Goal: Task Accomplishment & Management: Complete application form

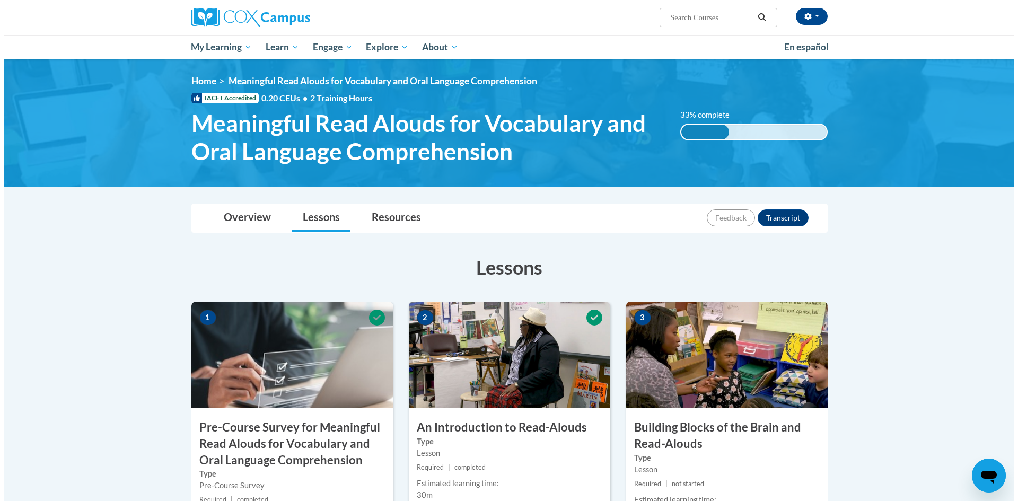
scroll to position [159, 0]
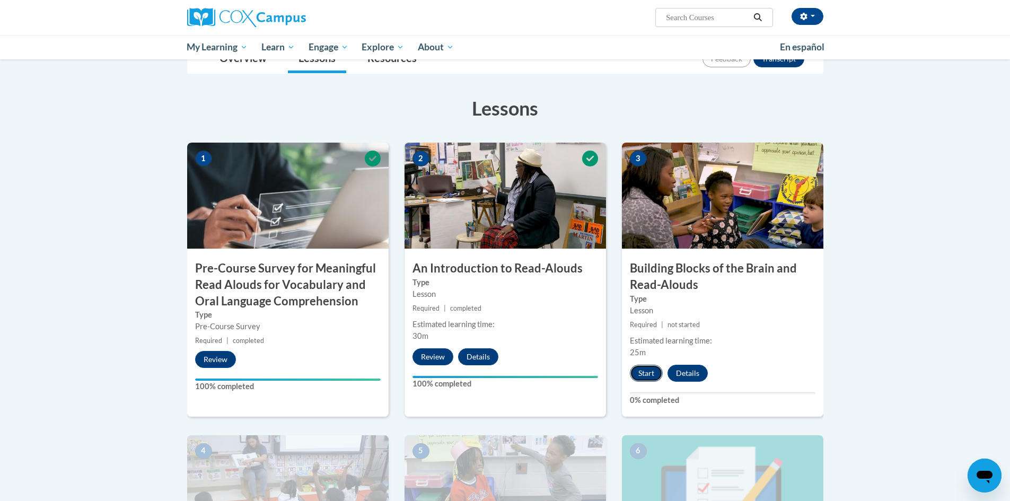
click at [642, 370] on button "Start" at bounding box center [646, 373] width 33 height 17
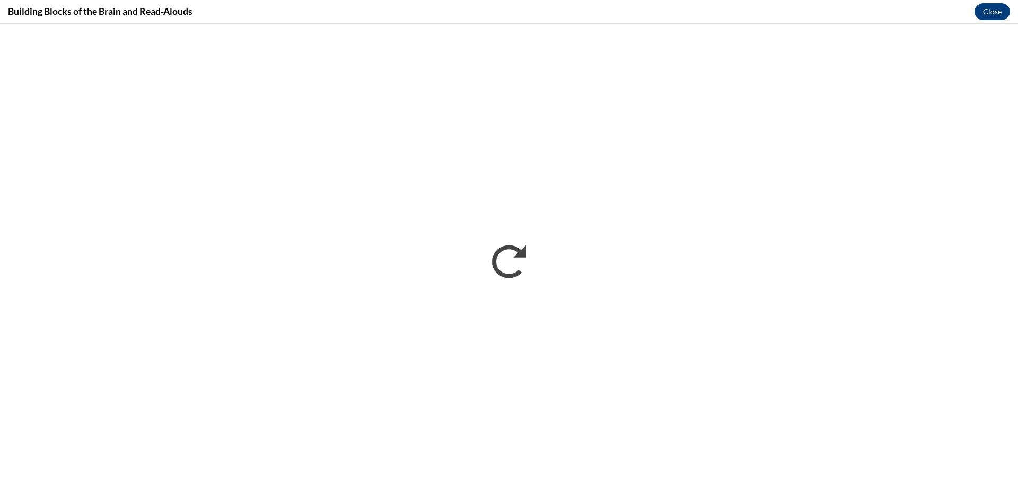
scroll to position [0, 0]
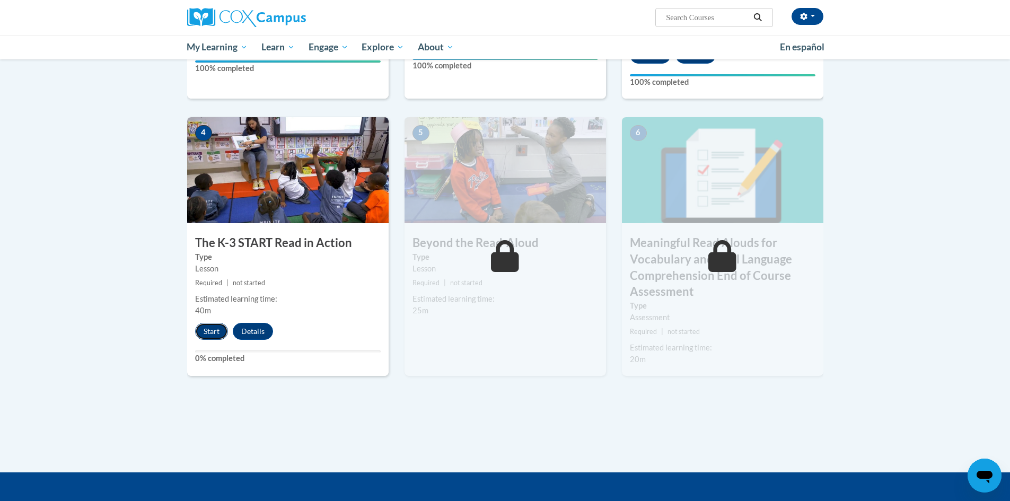
click at [210, 329] on button "Start" at bounding box center [211, 331] width 33 height 17
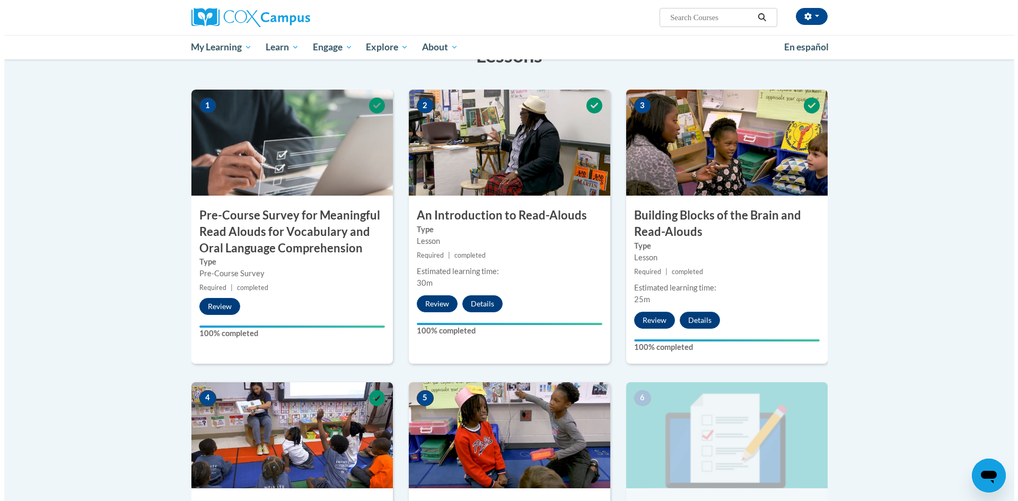
scroll to position [424, 0]
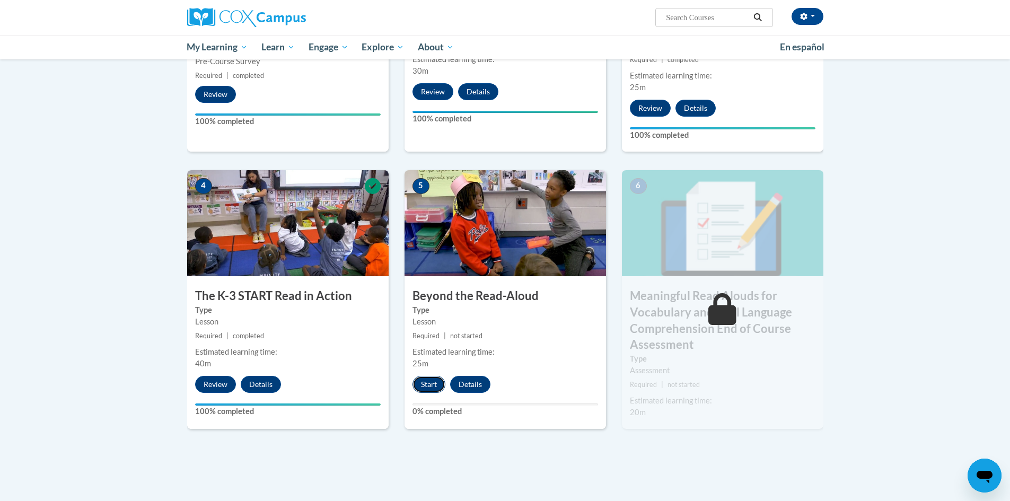
click at [427, 382] on button "Start" at bounding box center [429, 384] width 33 height 17
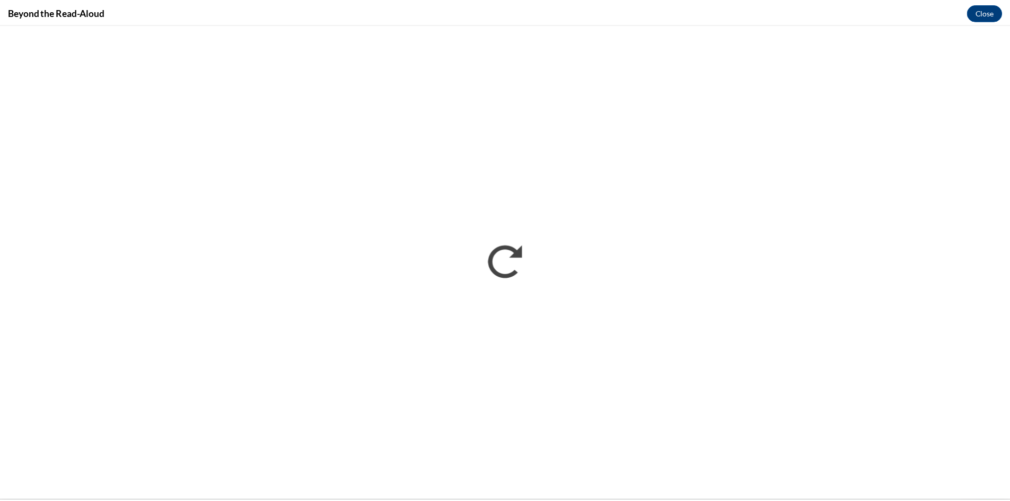
scroll to position [0, 0]
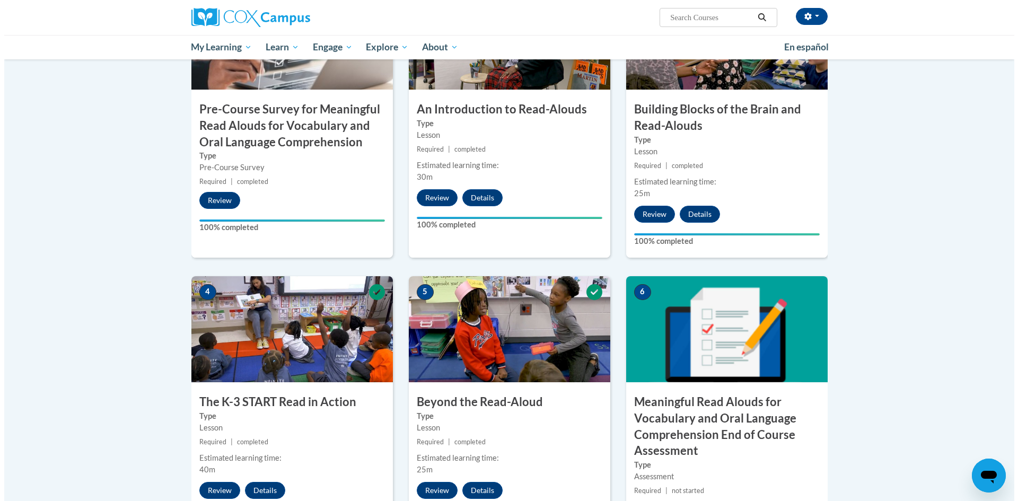
scroll to position [477, 0]
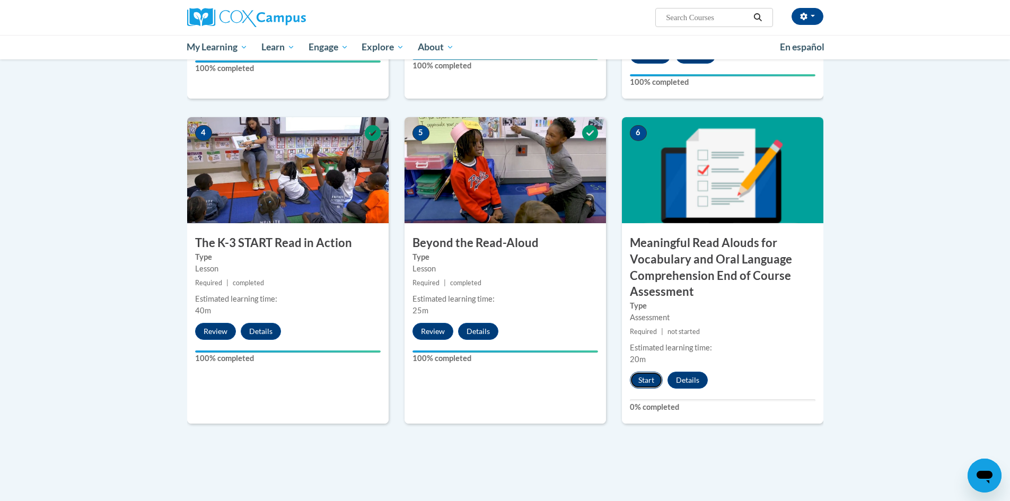
click at [644, 377] on button "Start" at bounding box center [646, 380] width 33 height 17
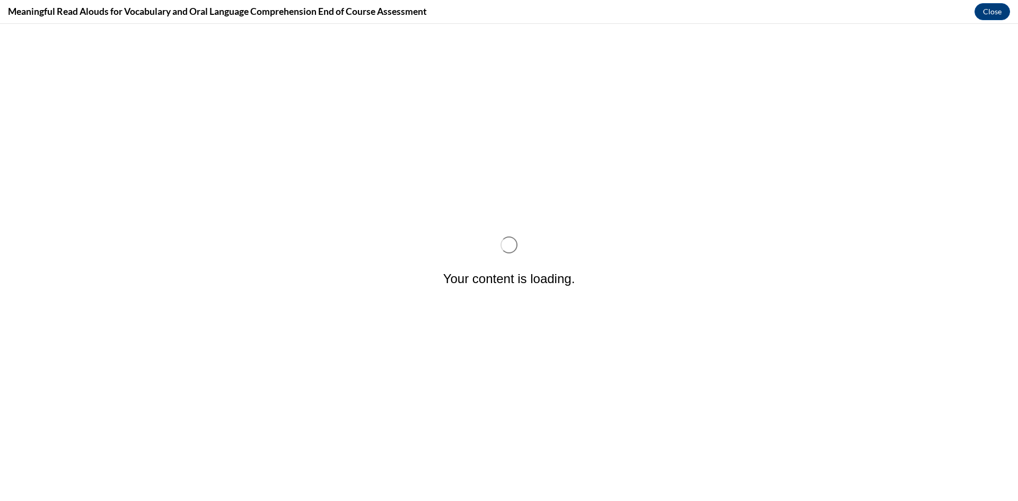
scroll to position [0, 0]
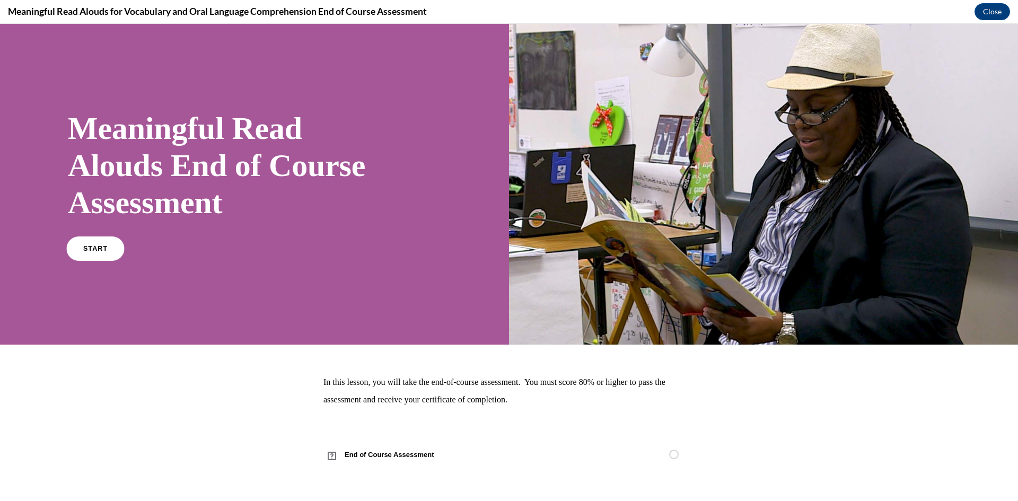
click at [95, 250] on span "START" at bounding box center [95, 249] width 24 height 8
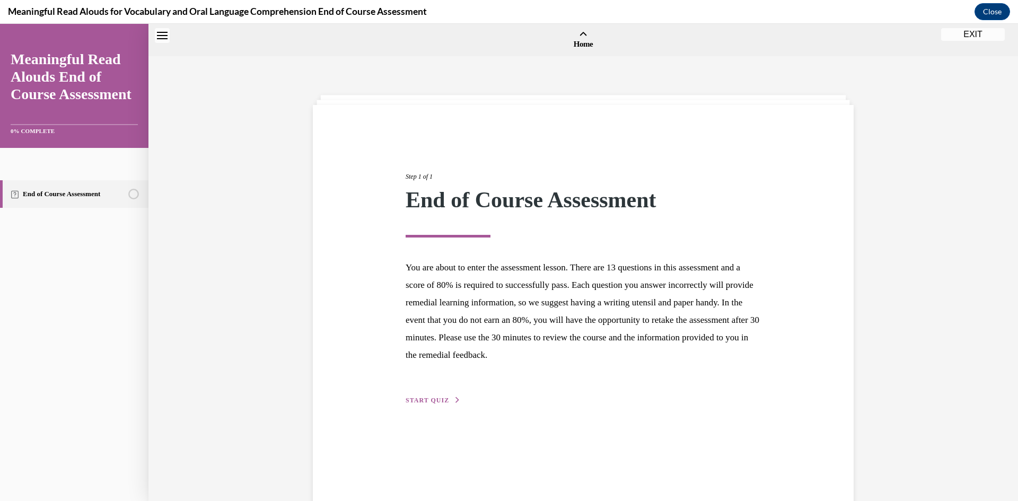
scroll to position [33, 0]
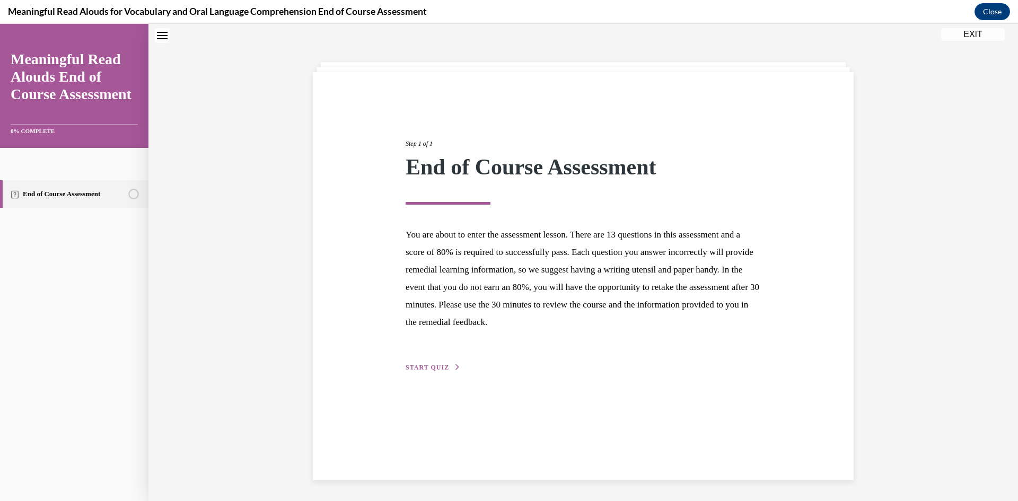
click at [436, 362] on div "Step 1 of 1 End of Course Assessment You are about to enter the assessment less…" at bounding box center [583, 244] width 371 height 259
click at [434, 363] on button "START QUIZ" at bounding box center [433, 368] width 55 height 10
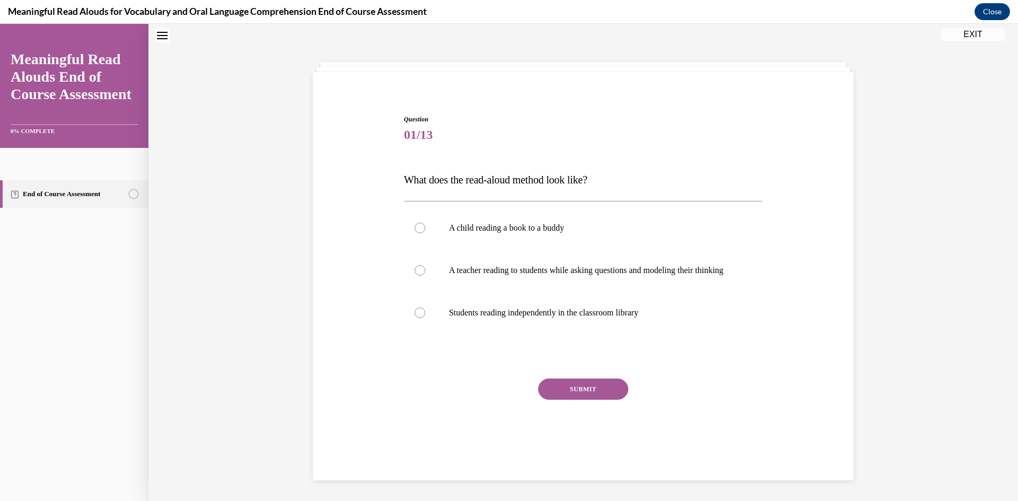
scroll to position [32, 0]
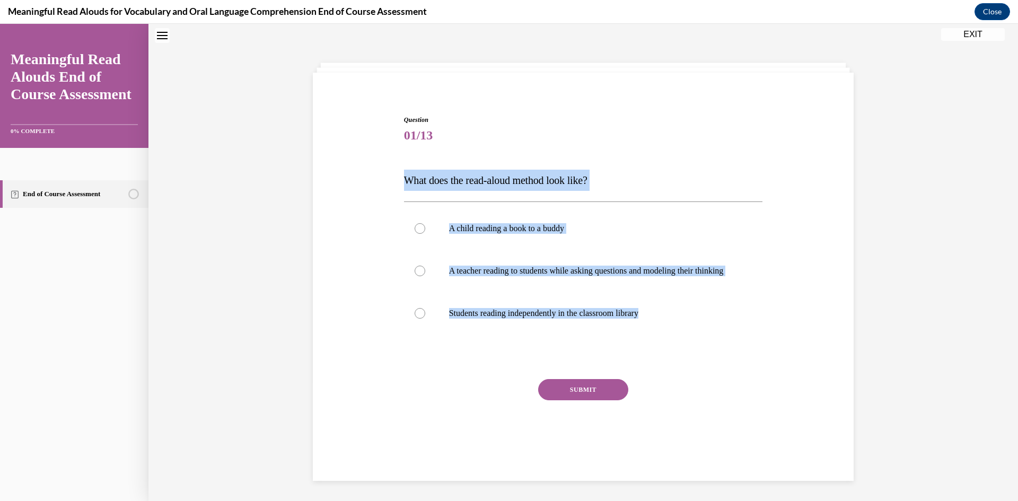
drag, startPoint x: 401, startPoint y: 180, endPoint x: 659, endPoint y: 359, distance: 314.4
click at [659, 359] on div "Question 01/13 What does the read-aloud method look like? A child reading a boo…" at bounding box center [583, 290] width 359 height 351
copy div "What does the read-aloud method look like? A child reading a book to a buddy A …"
drag, startPoint x: 893, startPoint y: 302, endPoint x: 770, endPoint y: 123, distance: 217.5
click at [893, 301] on div "Question 01/13 What does the read-aloud method look like? A child reading a boo…" at bounding box center [584, 263] width 870 height 477
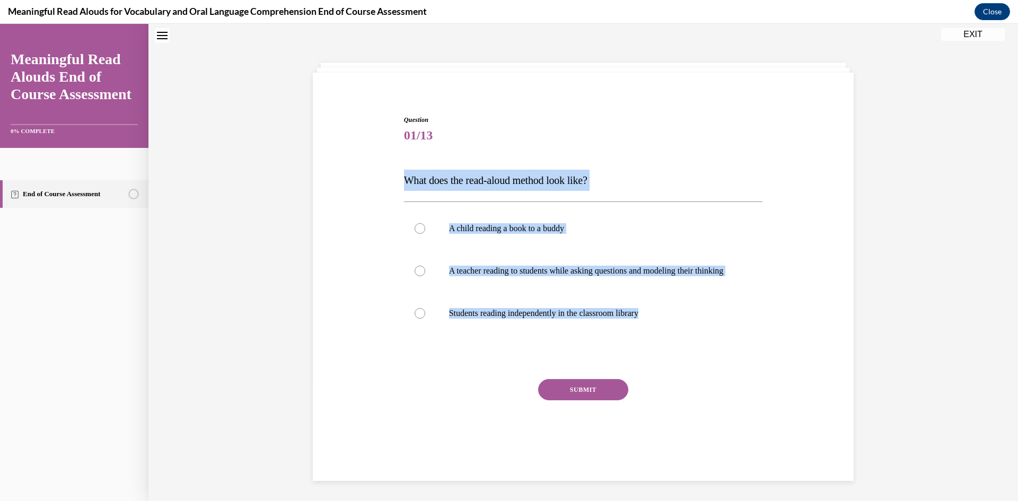
click at [319, 213] on div "Question 01/13 What does the read-aloud method look like? A child reading a boo…" at bounding box center [583, 274] width 546 height 383
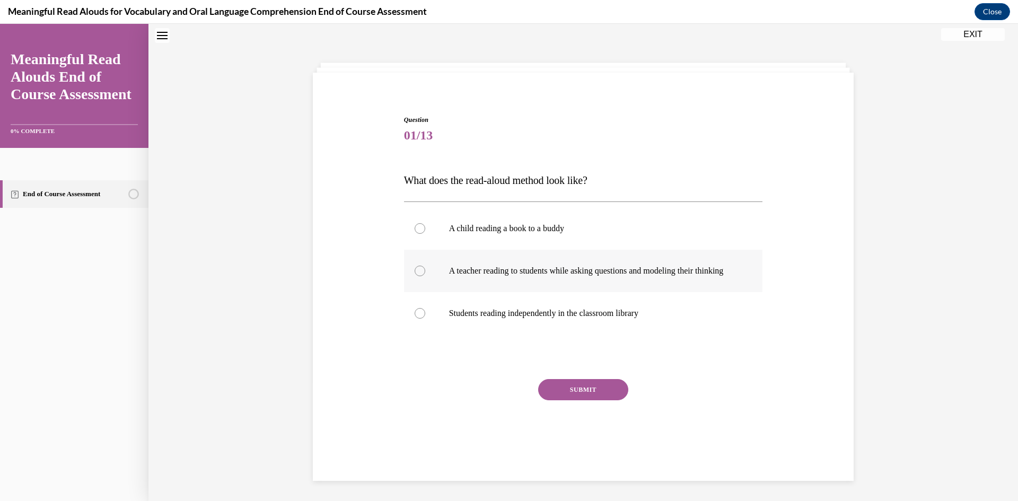
click at [450, 276] on p "A teacher reading to students while asking questions and modeling their thinking" at bounding box center [592, 271] width 287 height 11
click at [425, 276] on input "A teacher reading to students while asking questions and modeling their thinking" at bounding box center [420, 271] width 11 height 11
radio input "true"
click at [580, 397] on button "SUBMIT" at bounding box center [583, 389] width 90 height 21
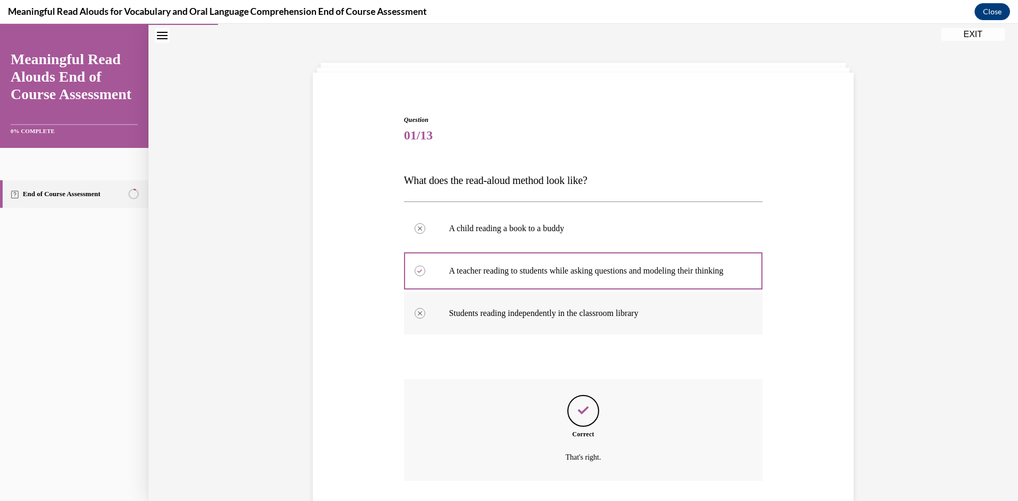
scroll to position [115, 0]
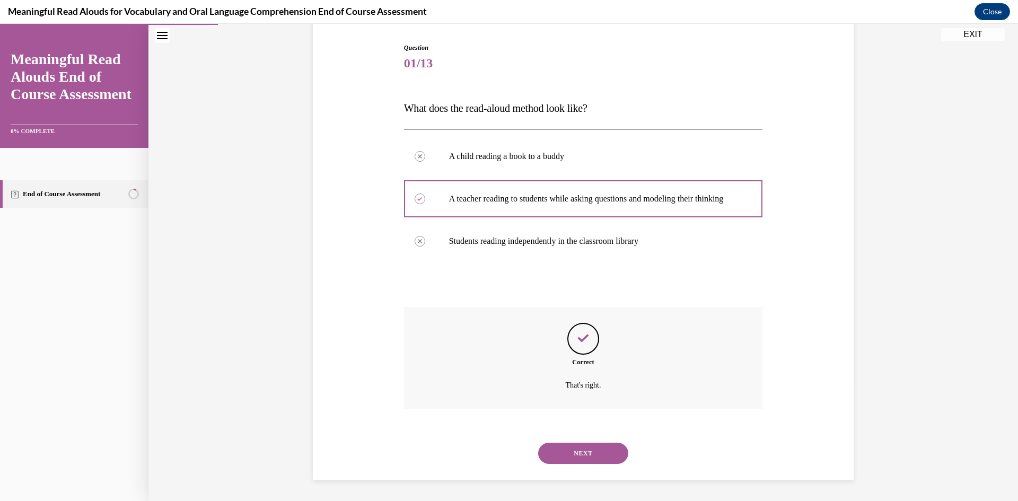
click at [585, 450] on button "NEXT" at bounding box center [583, 453] width 90 height 21
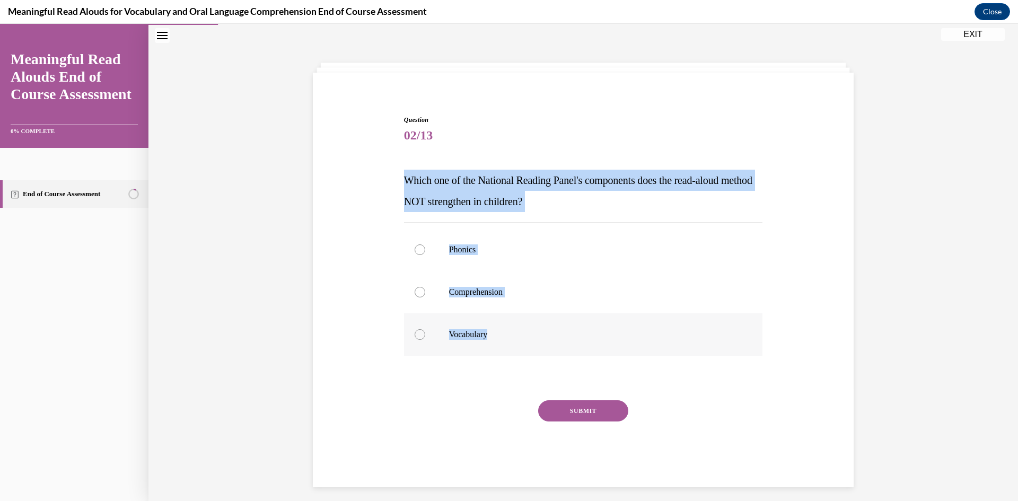
drag, startPoint x: 398, startPoint y: 178, endPoint x: 488, endPoint y: 338, distance: 183.6
click at [488, 338] on div "Question 02/13 Which one of the National Reading Panel's components does the re…" at bounding box center [584, 293] width 364 height 388
copy div "Which one of the National Reading Panel's components does the read-aloud method…"
click at [283, 285] on div "Question 02/13 Which one of the National Reading Panel's components does the re…" at bounding box center [584, 267] width 870 height 484
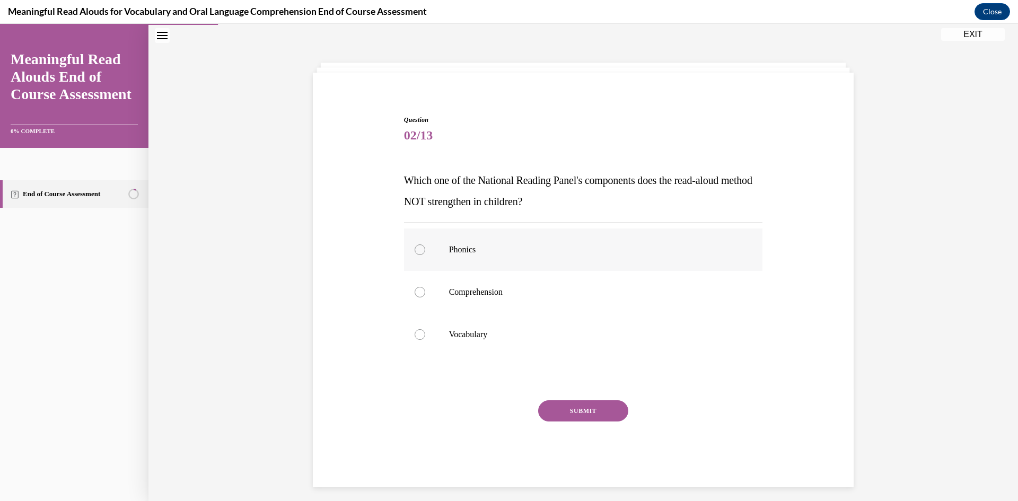
click at [443, 242] on label "Phonics" at bounding box center [583, 250] width 359 height 42
click at [425, 245] on input "Phonics" at bounding box center [420, 250] width 11 height 11
radio input "true"
click at [556, 407] on button "SUBMIT" at bounding box center [583, 410] width 90 height 21
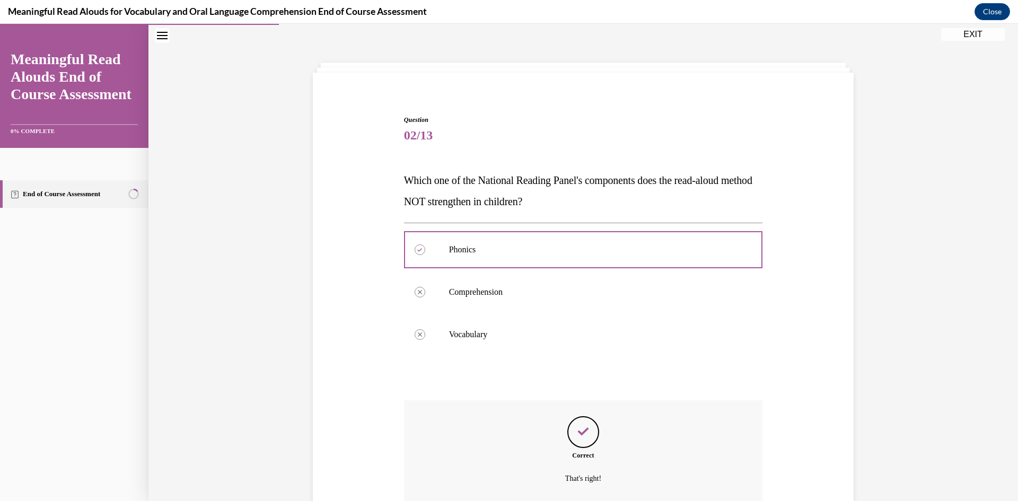
scroll to position [126, 0]
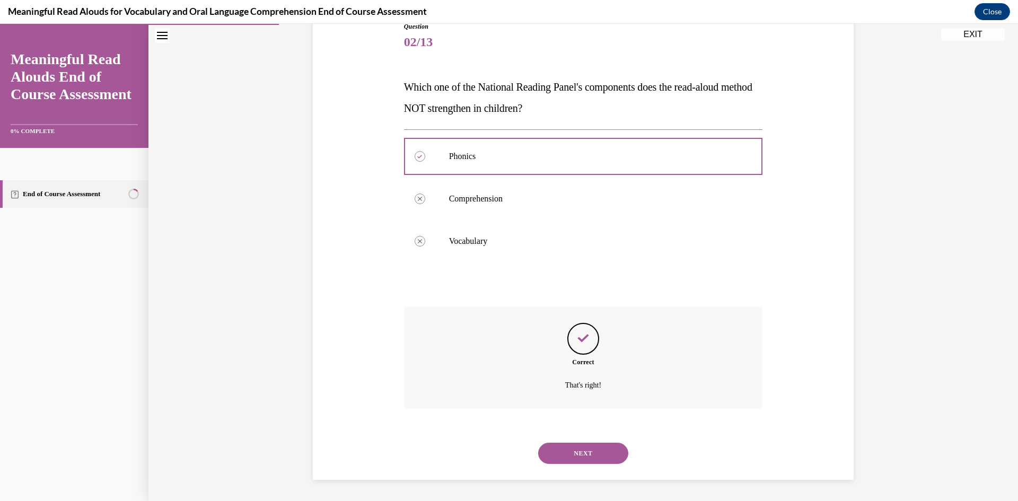
click at [556, 450] on button "NEXT" at bounding box center [583, 453] width 90 height 21
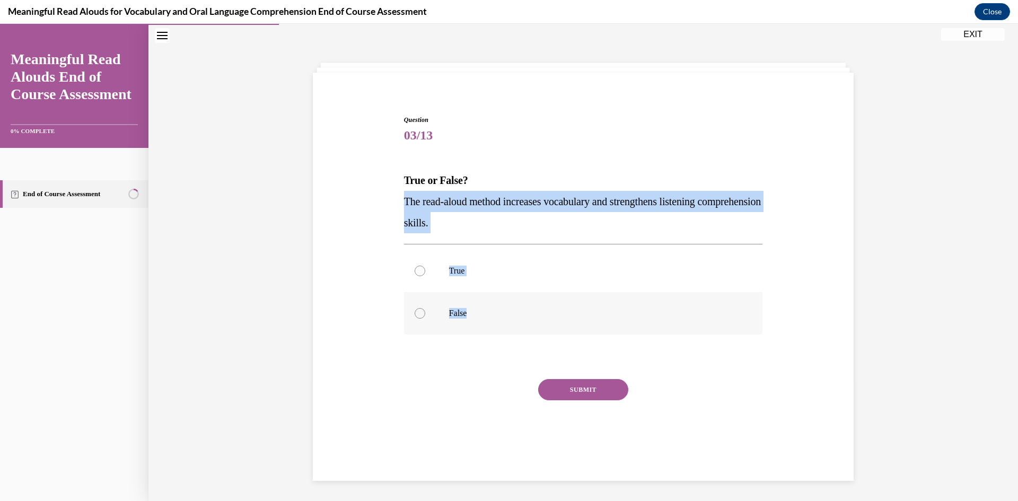
drag, startPoint x: 397, startPoint y: 197, endPoint x: 477, endPoint y: 315, distance: 142.4
click at [477, 315] on div "Question 03/13 True or False? The read-aloud method increases vocabulary and st…" at bounding box center [584, 282] width 364 height 367
copy div "The read-aloud method increases vocabulary and strengthens listening comprehens…"
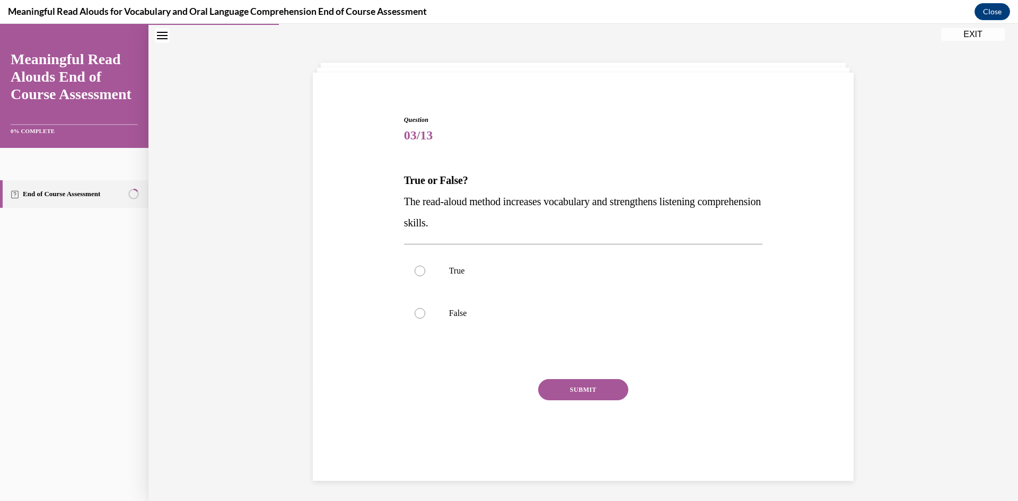
click at [206, 318] on div "Question 03/13 True or False? The read-aloud method increases vocabulary and st…" at bounding box center [584, 263] width 870 height 477
click at [442, 271] on label "True" at bounding box center [583, 271] width 359 height 42
click at [425, 271] on input "True" at bounding box center [420, 271] width 11 height 11
radio input "true"
click at [555, 384] on button "SUBMIT" at bounding box center [583, 389] width 90 height 21
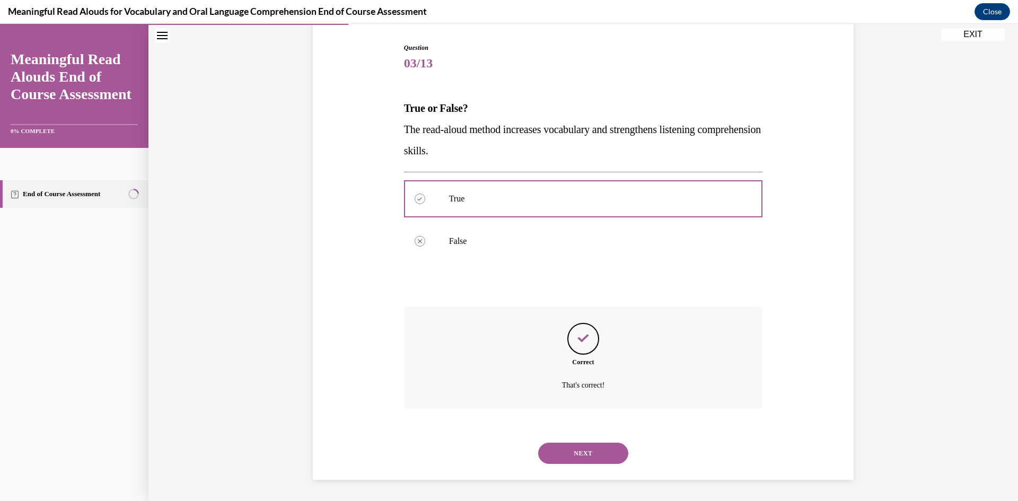
click at [576, 449] on button "NEXT" at bounding box center [583, 453] width 90 height 21
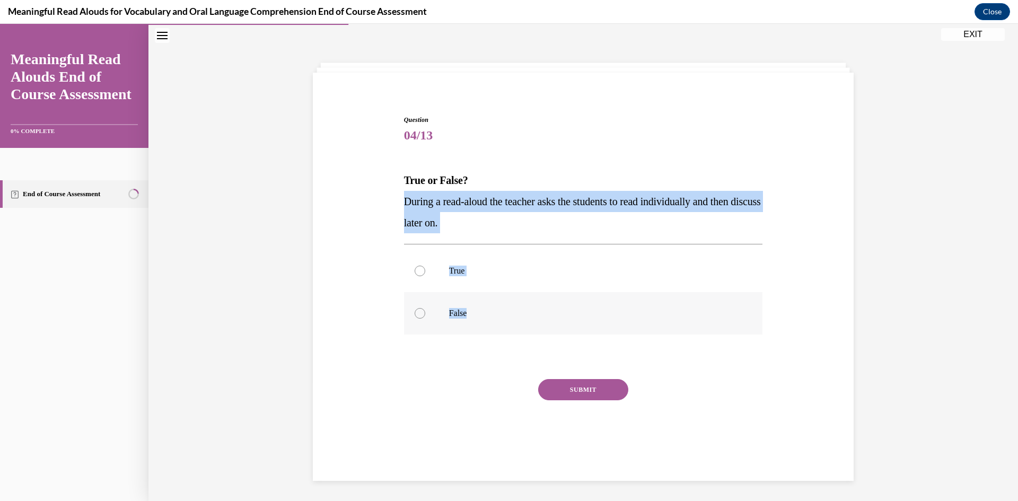
drag, startPoint x: 400, startPoint y: 199, endPoint x: 485, endPoint y: 331, distance: 157.3
click at [485, 331] on div "Question 04/13 True or False? During a read-aloud the teacher asks the students…" at bounding box center [583, 290] width 359 height 351
copy div "During a read-aloud the teacher asks the students to read individually and then…"
click at [274, 287] on div "Question 04/13 True or False? During a read-aloud the teacher asks the students…" at bounding box center [584, 263] width 870 height 477
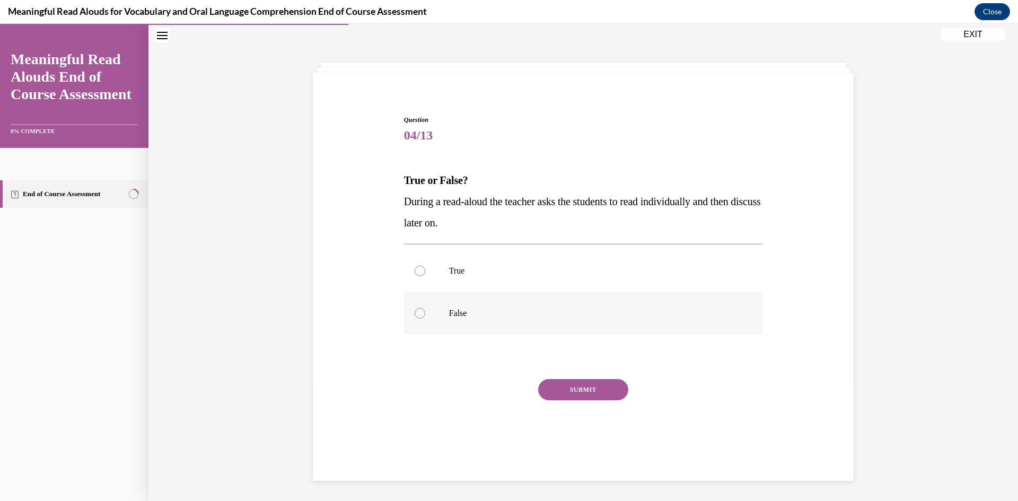
click at [457, 330] on label "False" at bounding box center [583, 313] width 359 height 42
click at [425, 319] on input "False" at bounding box center [420, 313] width 11 height 11
radio input "true"
click at [569, 390] on button "SUBMIT" at bounding box center [583, 389] width 90 height 21
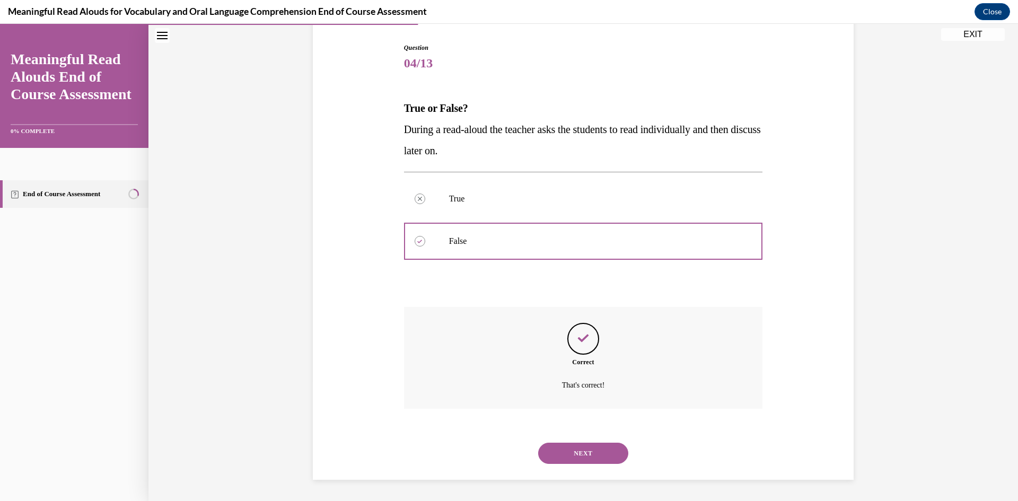
click at [596, 443] on button "NEXT" at bounding box center [583, 453] width 90 height 21
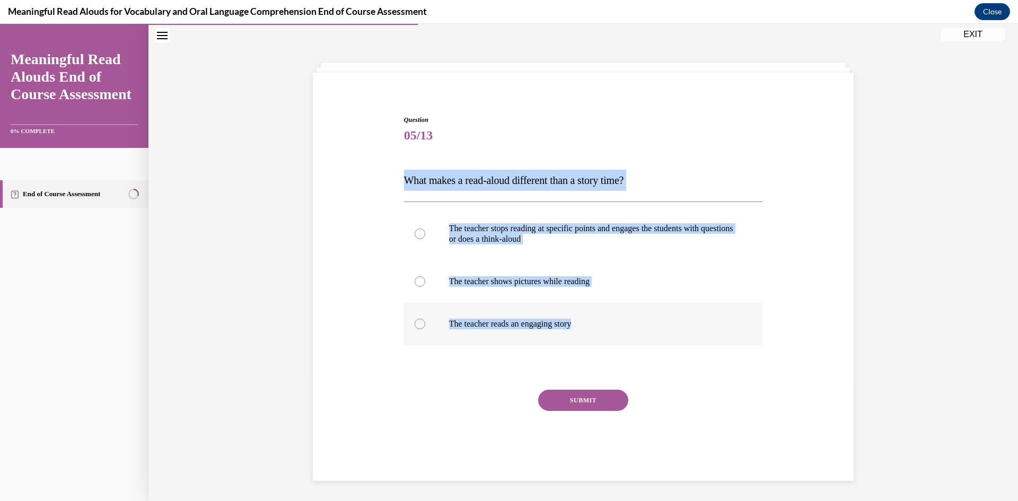
drag, startPoint x: 401, startPoint y: 181, endPoint x: 597, endPoint y: 332, distance: 247.1
click at [597, 332] on div "Question 05/13 What makes a read-aloud different than a story time? The teacher…" at bounding box center [583, 296] width 359 height 362
copy div "What makes a read-aloud different than a story time? The teacher stops reading …"
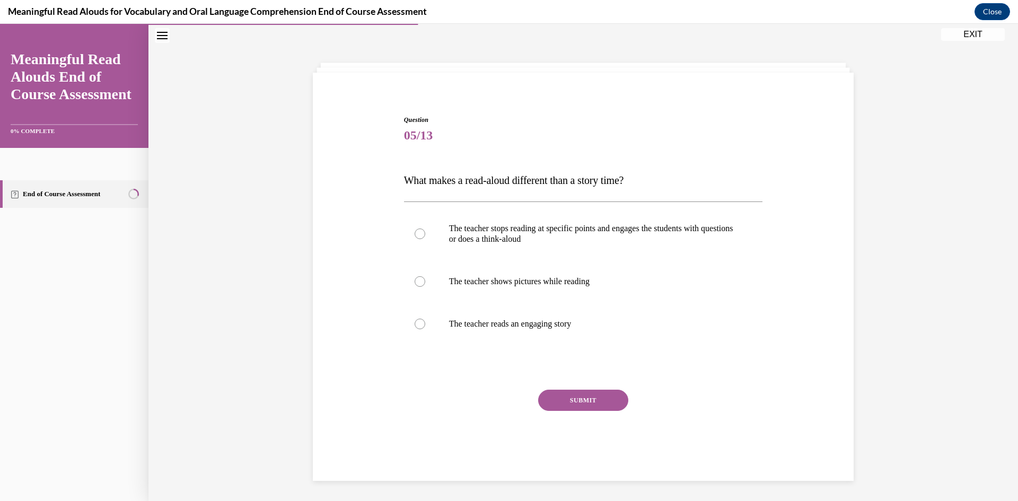
drag, startPoint x: 231, startPoint y: 304, endPoint x: 236, endPoint y: 299, distance: 7.1
click at [231, 303] on div "Question 05/13 What makes a read-aloud different than a story time? The teacher…" at bounding box center [584, 263] width 870 height 477
click at [472, 241] on p "The teacher stops reading at specific points and engages the students with ques…" at bounding box center [592, 233] width 287 height 21
click at [425, 239] on input "The teacher stops reading at specific points and engages the students with ques…" at bounding box center [420, 234] width 11 height 11
radio input "true"
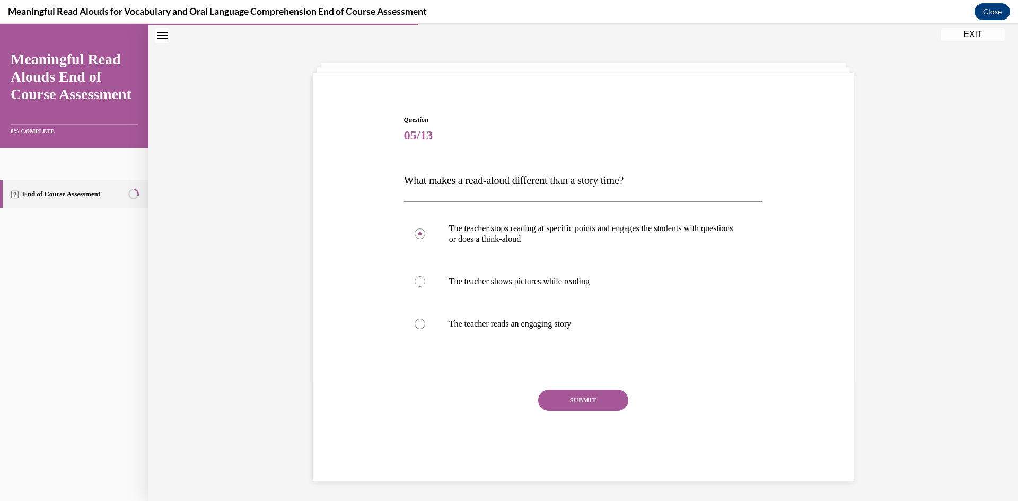
click at [561, 397] on button "SUBMIT" at bounding box center [583, 400] width 90 height 21
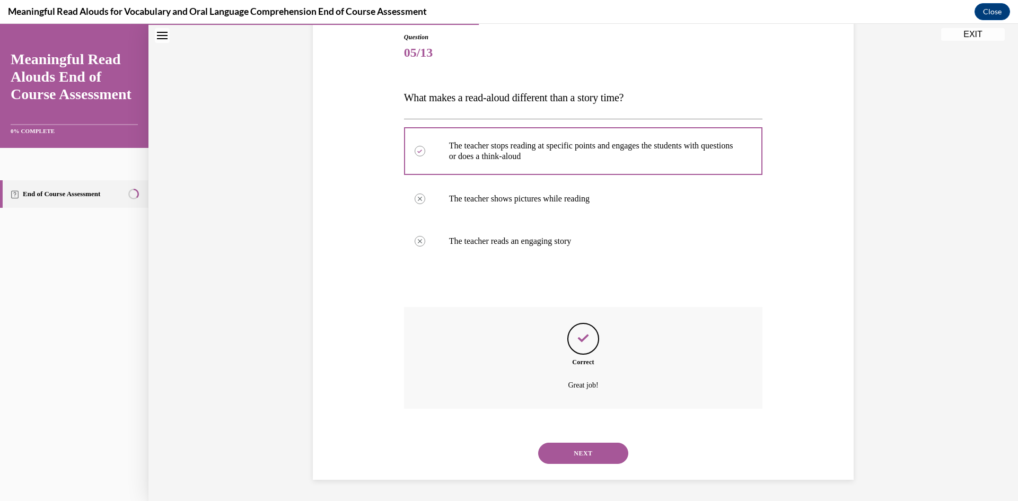
click at [569, 446] on button "NEXT" at bounding box center [583, 453] width 90 height 21
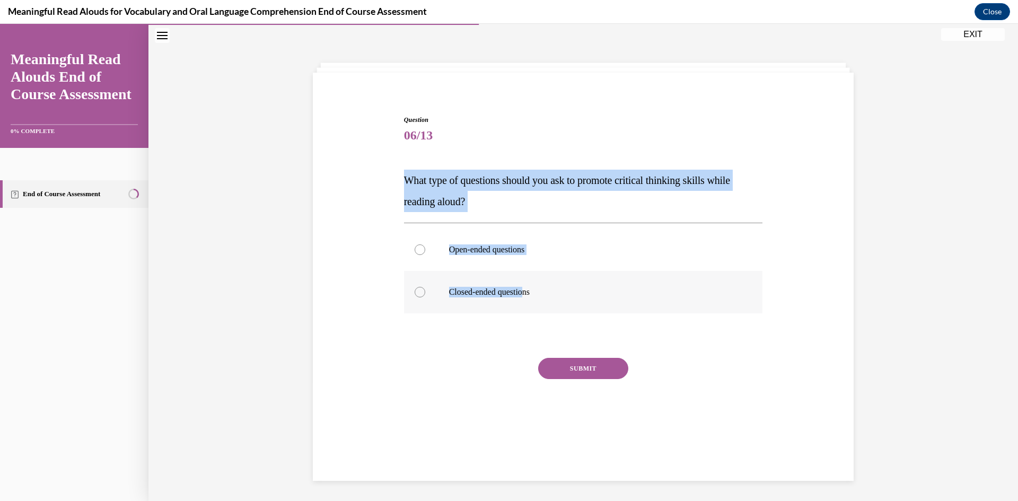
drag, startPoint x: 402, startPoint y: 178, endPoint x: 528, endPoint y: 281, distance: 162.9
click at [528, 281] on div "Question 06/13 What type of questions should you ask to promote critical thinki…" at bounding box center [583, 280] width 359 height 330
click at [268, 234] on div "Question 06/13 What type of questions should you ask to promote critical thinki…" at bounding box center [584, 263] width 870 height 477
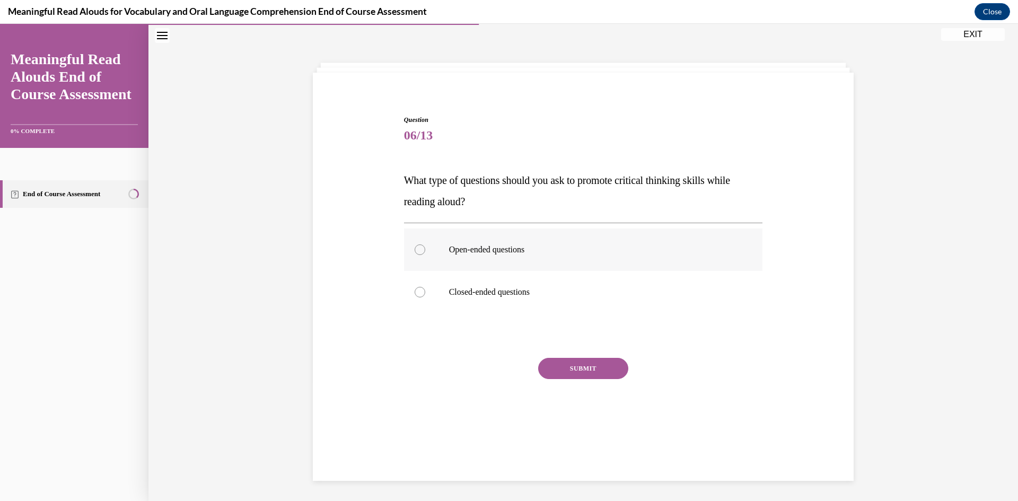
click at [461, 245] on p "Open-ended questions" at bounding box center [592, 250] width 287 height 11
click at [425, 245] on input "Open-ended questions" at bounding box center [420, 250] width 11 height 11
radio input "true"
click at [565, 363] on button "SUBMIT" at bounding box center [583, 368] width 90 height 21
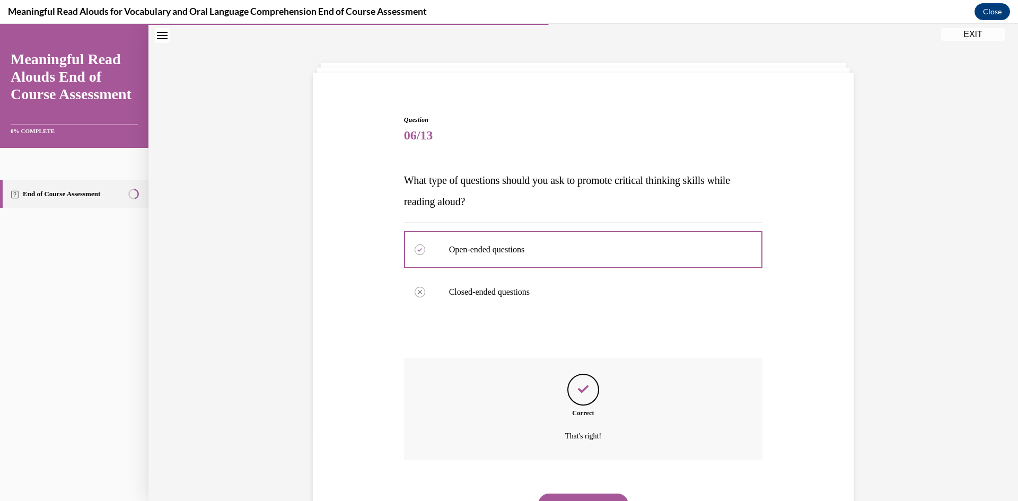
scroll to position [83, 0]
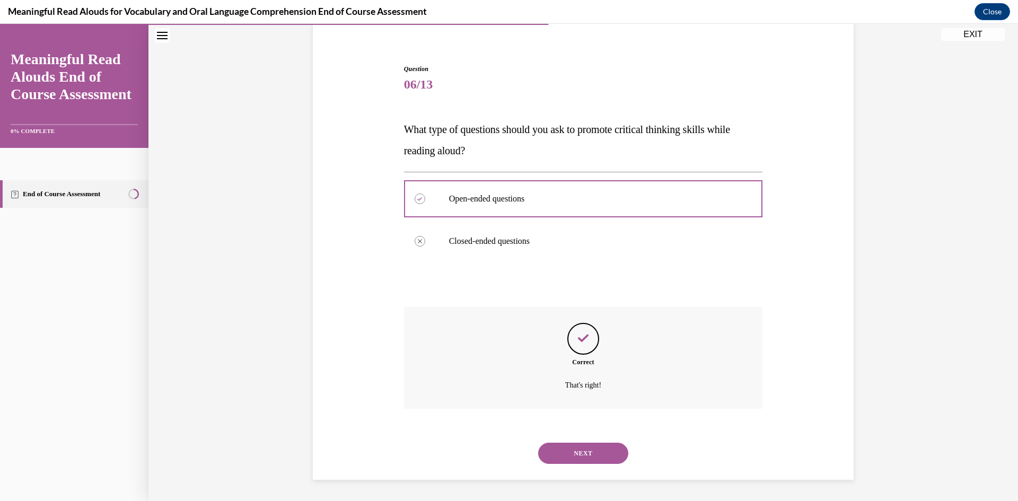
click at [588, 451] on button "NEXT" at bounding box center [583, 453] width 90 height 21
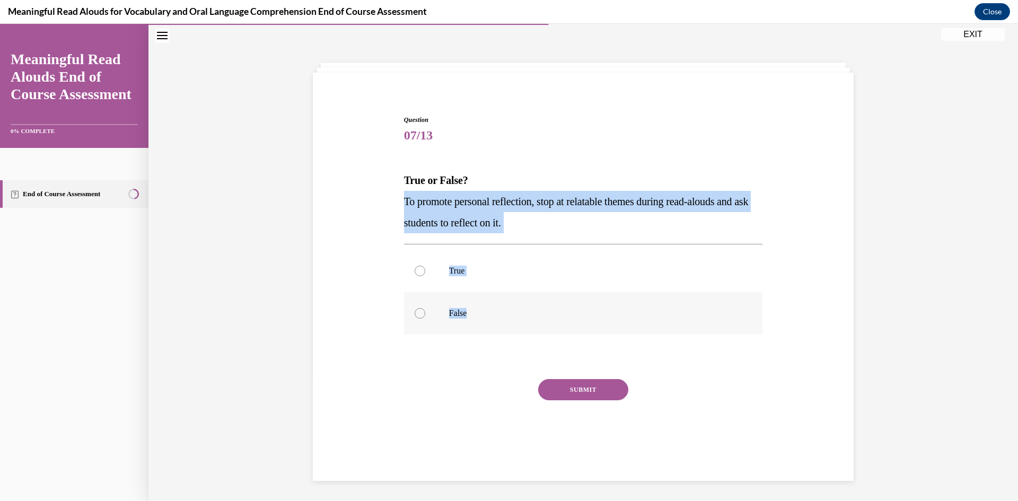
drag, startPoint x: 420, startPoint y: 210, endPoint x: 484, endPoint y: 328, distance: 134.3
click at [484, 328] on div "Question 07/13 True or False? To promote personal reflection, stop at relatable…" at bounding box center [583, 290] width 359 height 351
copy div "To promote personal reflection, stop at relatable themes during read-alouds and…"
click at [265, 281] on div "Question 07/13 True or False? To promote personal reflection, stop at relatable…" at bounding box center [584, 263] width 870 height 477
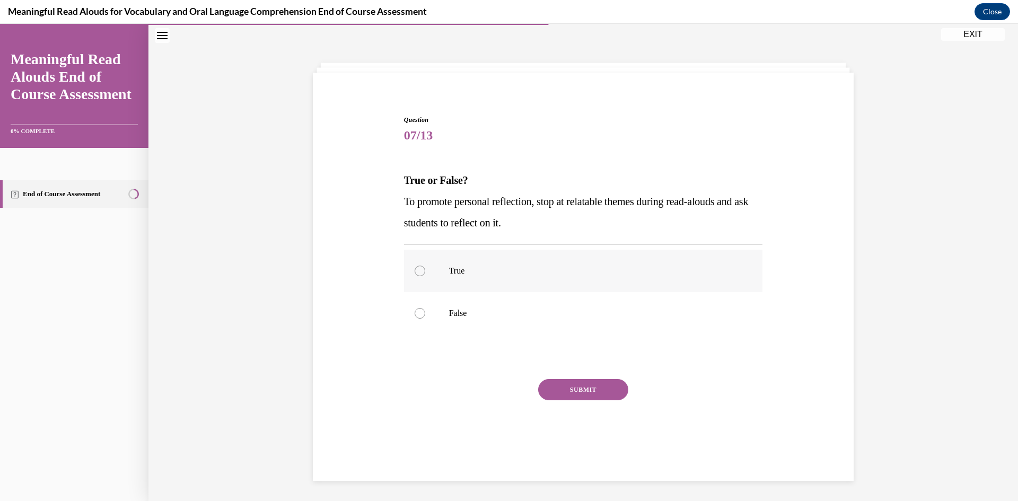
click at [479, 264] on label "True" at bounding box center [583, 271] width 359 height 42
click at [425, 266] on input "True" at bounding box center [420, 271] width 11 height 11
radio input "true"
click at [576, 393] on button "SUBMIT" at bounding box center [583, 389] width 90 height 21
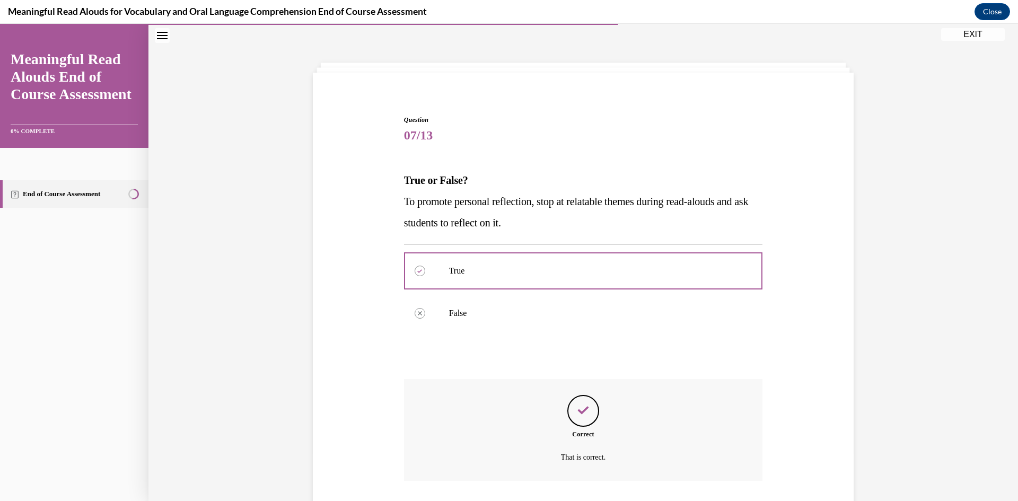
scroll to position [104, 0]
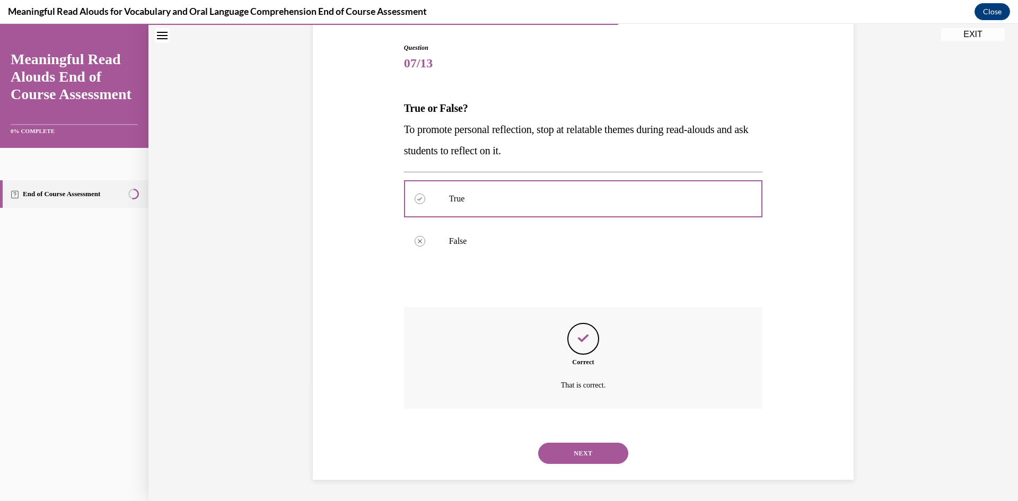
click at [555, 445] on button "NEXT" at bounding box center [583, 453] width 90 height 21
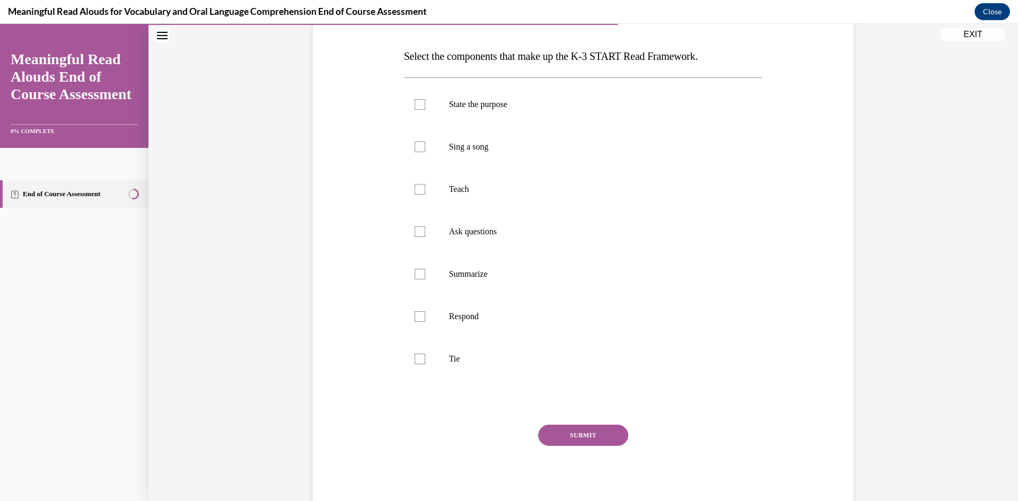
scroll to position [103, 0]
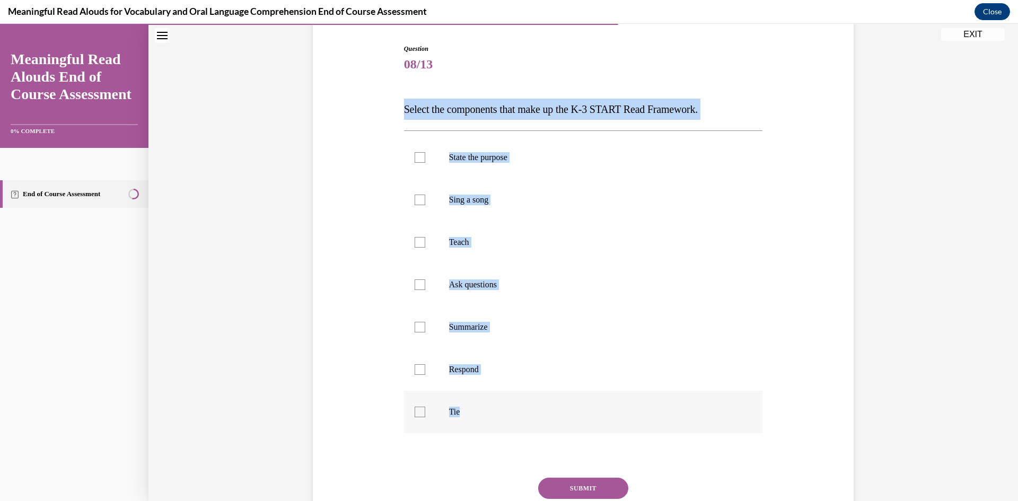
drag, startPoint x: 399, startPoint y: 110, endPoint x: 482, endPoint y: 413, distance: 314.0
click at [482, 413] on div "Question 08/13 Select the components that make up the K-3 START Read Framework.…" at bounding box center [584, 296] width 364 height 537
copy div "Select the components that make up the K-3 START Read Framework. State the purp…"
click at [237, 345] on div "Question 08/13 Select the components that make up the K-3 START Read Framework.…" at bounding box center [584, 270] width 870 height 632
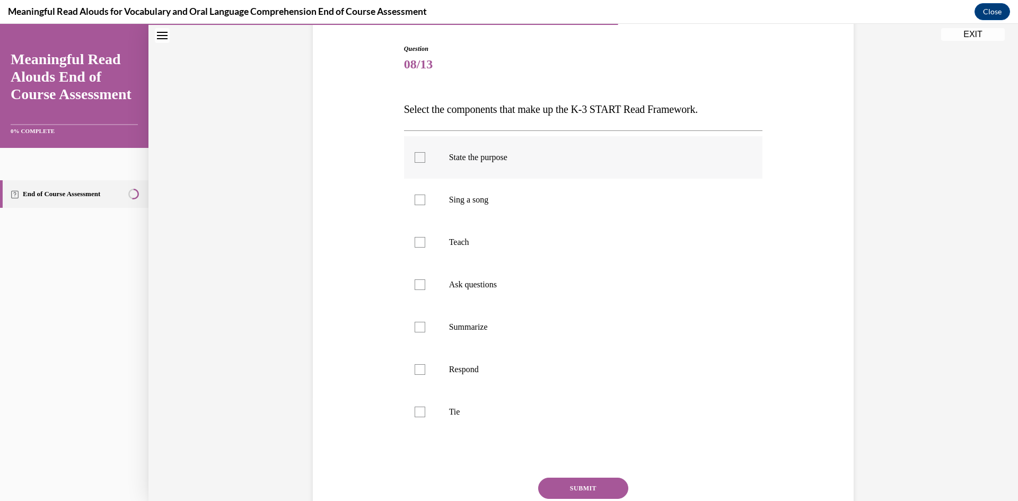
click at [482, 161] on p "State the purpose" at bounding box center [592, 157] width 287 height 11
click at [425, 161] on input "State the purpose" at bounding box center [420, 157] width 11 height 11
checkbox input "true"
click at [480, 243] on p "Teach" at bounding box center [592, 242] width 287 height 11
click at [425, 243] on input "Teach" at bounding box center [420, 242] width 11 height 11
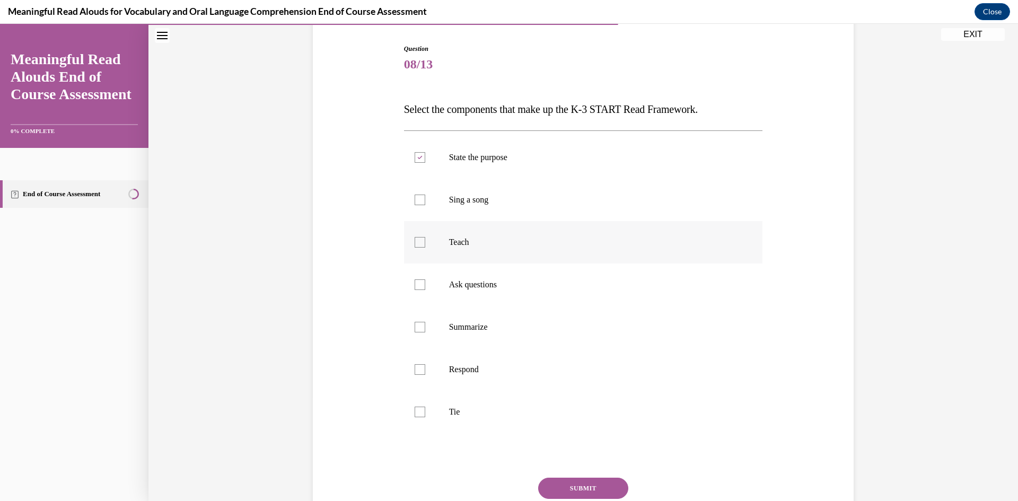
checkbox input "true"
click at [480, 295] on label "Ask questions" at bounding box center [583, 285] width 359 height 42
click at [425, 290] on input "Ask questions" at bounding box center [420, 285] width 11 height 11
checkbox input "true"
click at [474, 331] on p "Summarize" at bounding box center [592, 327] width 287 height 11
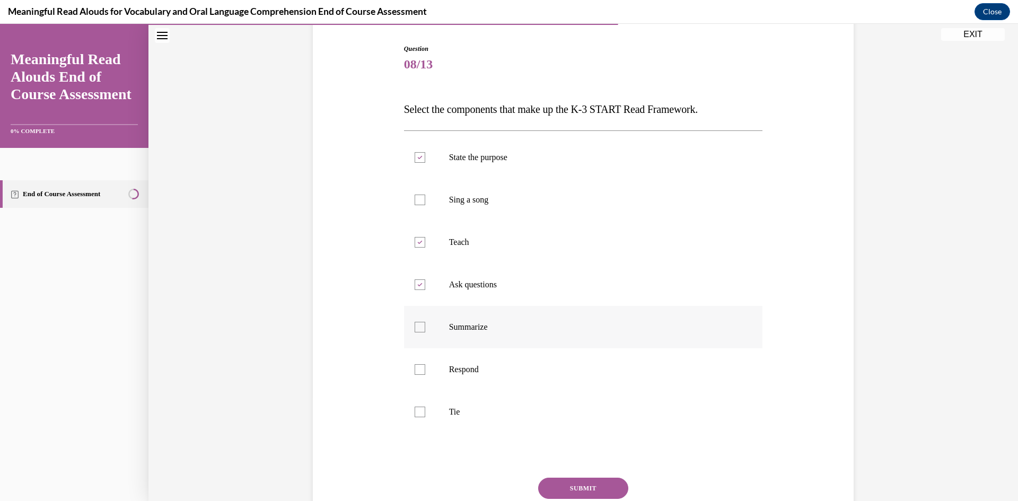
click at [425, 331] on input "Summarize" at bounding box center [420, 327] width 11 height 11
checkbox input "true"
click at [461, 383] on label "Respond" at bounding box center [583, 369] width 359 height 42
click at [425, 375] on input "Respond" at bounding box center [420, 369] width 11 height 11
checkbox input "true"
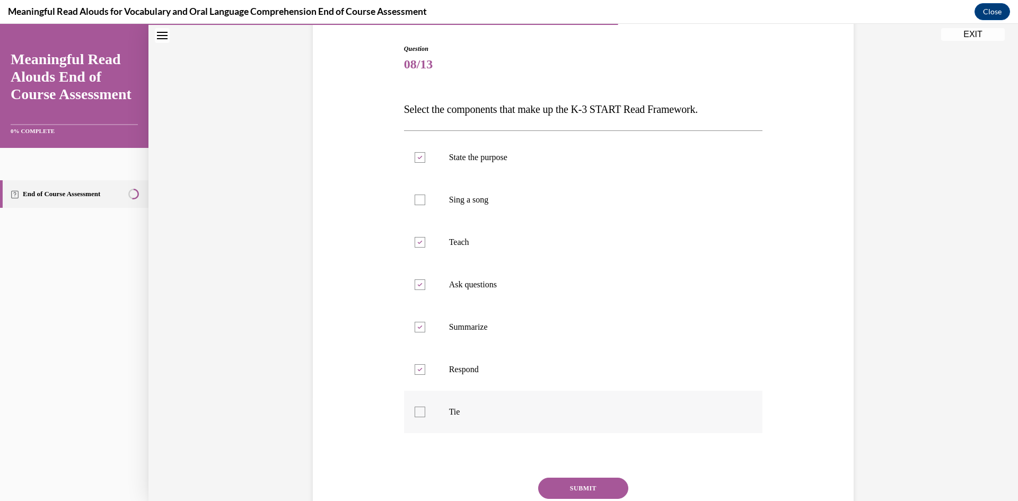
click at [449, 412] on p "Tie" at bounding box center [592, 412] width 287 height 11
click at [425, 412] on input "Tie" at bounding box center [420, 412] width 11 height 11
checkbox input "true"
click at [552, 484] on button "SUBMIT" at bounding box center [583, 488] width 90 height 21
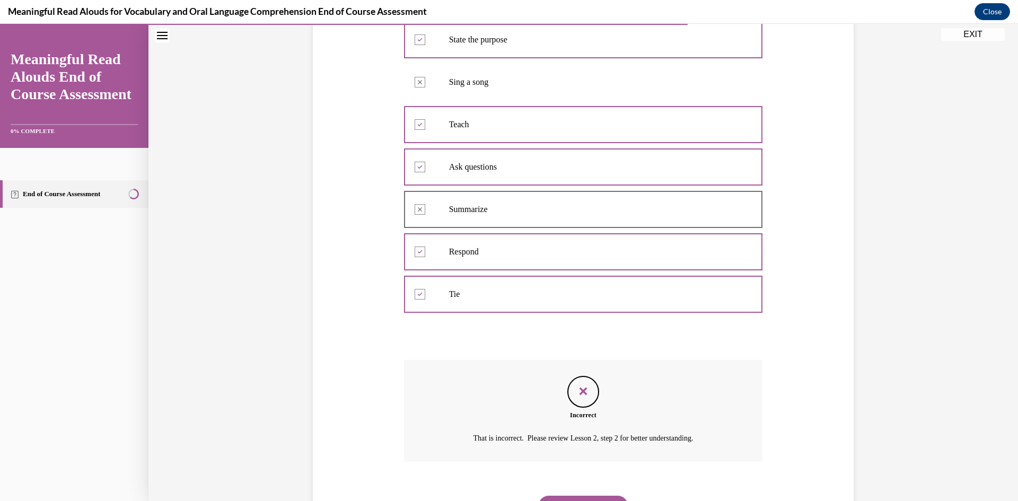
scroll to position [274, 0]
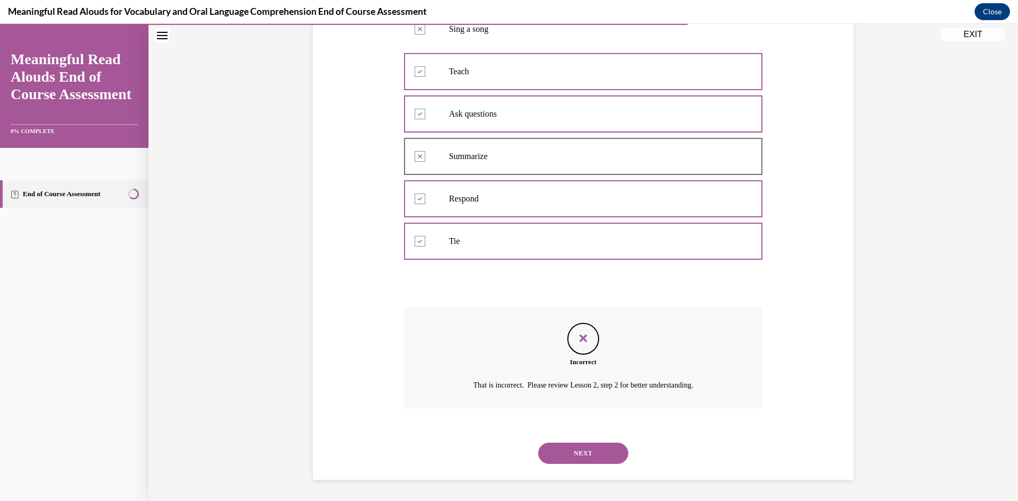
click at [574, 450] on button "NEXT" at bounding box center [583, 453] width 90 height 21
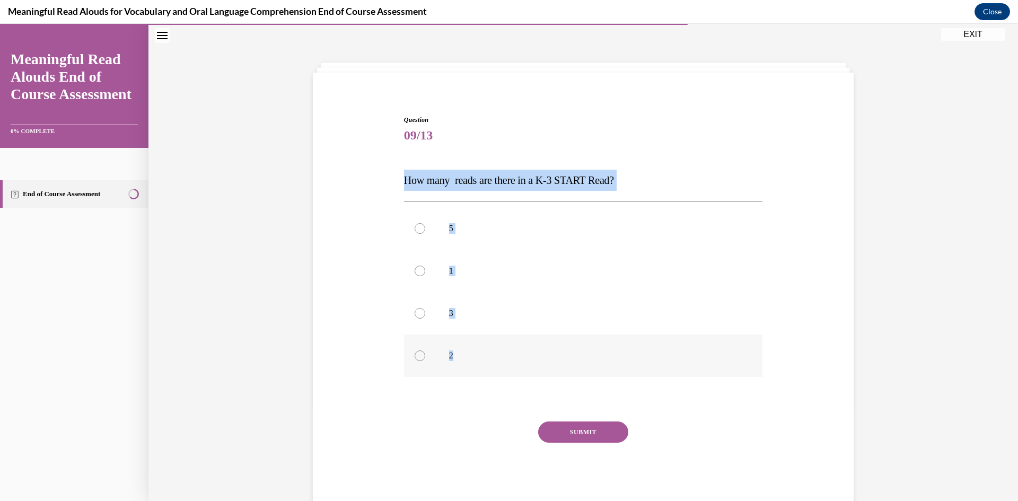
drag, startPoint x: 400, startPoint y: 178, endPoint x: 462, endPoint y: 352, distance: 184.7
click at [462, 352] on div "Question 09/13 How many reads are there in a K-3 START Read? 5 1 3 2 Incorrect …" at bounding box center [583, 312] width 359 height 394
copy div "How many reads are there in a K-3 START Read? 5 1 3 2"
click at [266, 333] on div "Question 09/13 How many reads are there in a K-3 START Read? 5 1 3 2 Incorrect …" at bounding box center [584, 277] width 870 height 505
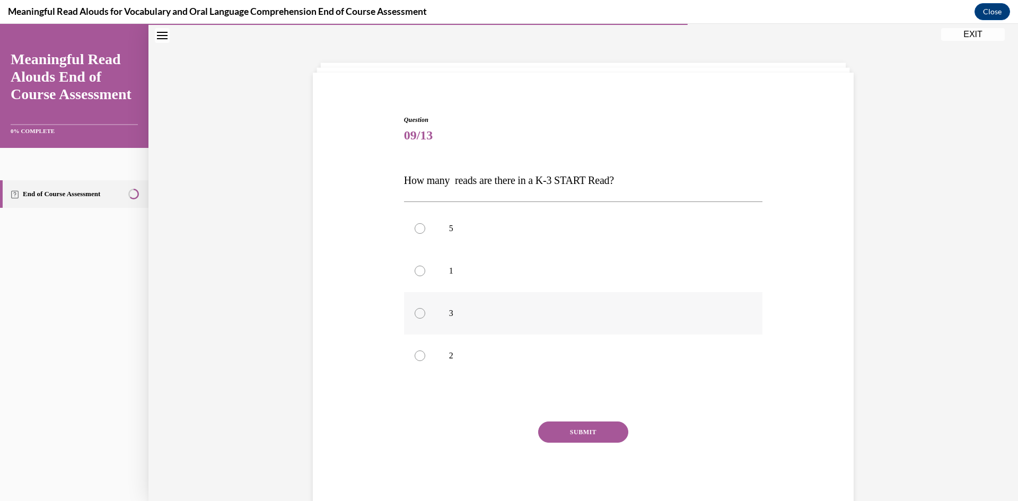
click at [466, 331] on label "3" at bounding box center [583, 313] width 359 height 42
click at [425, 319] on input "3" at bounding box center [420, 313] width 11 height 11
radio input "true"
click at [550, 423] on button "SUBMIT" at bounding box center [583, 432] width 90 height 21
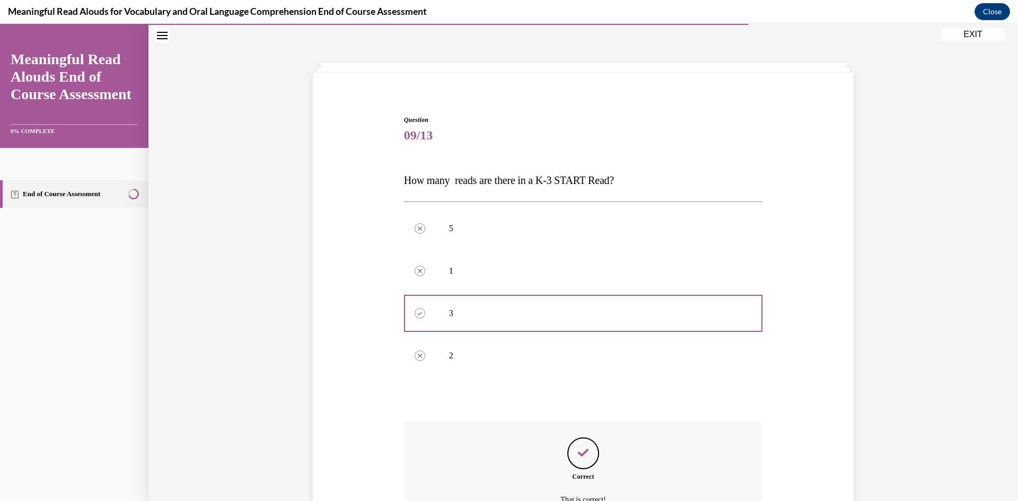
scroll to position [138, 0]
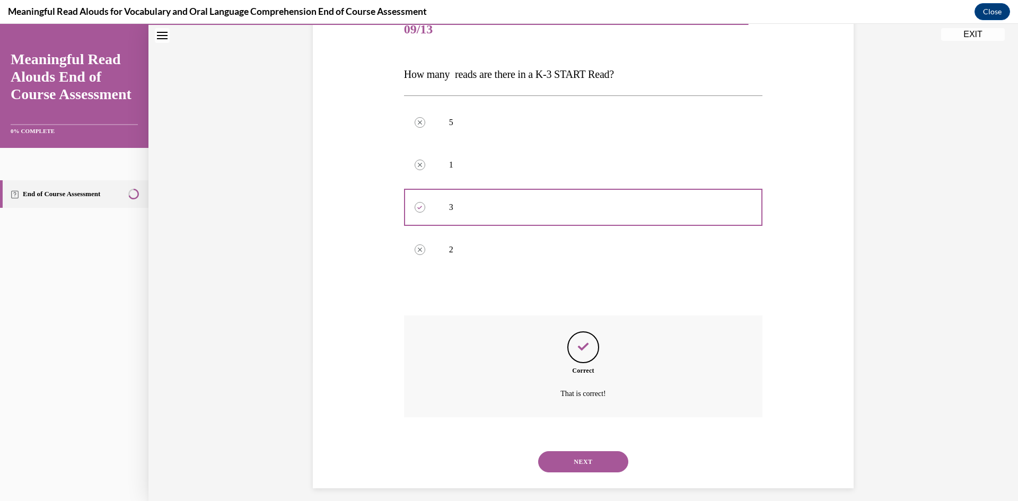
click at [563, 458] on button "NEXT" at bounding box center [583, 461] width 90 height 21
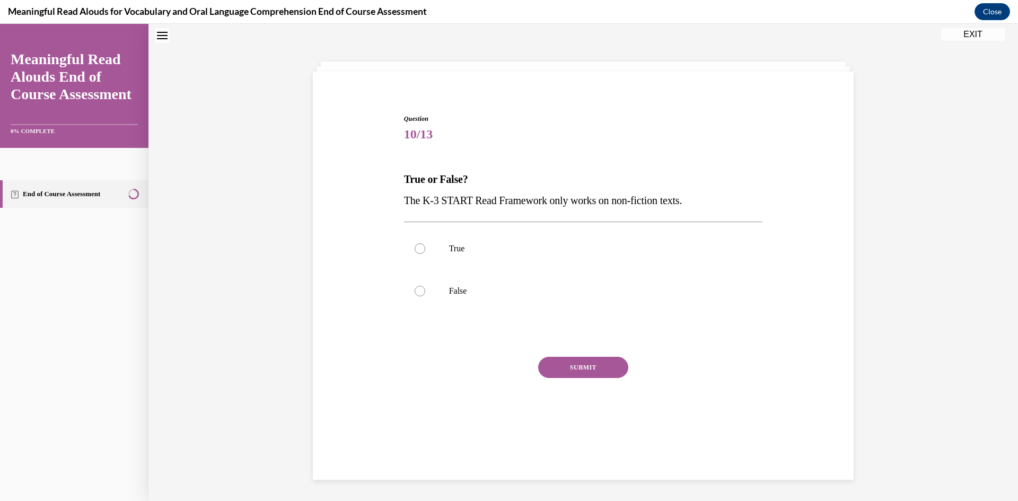
scroll to position [32, 0]
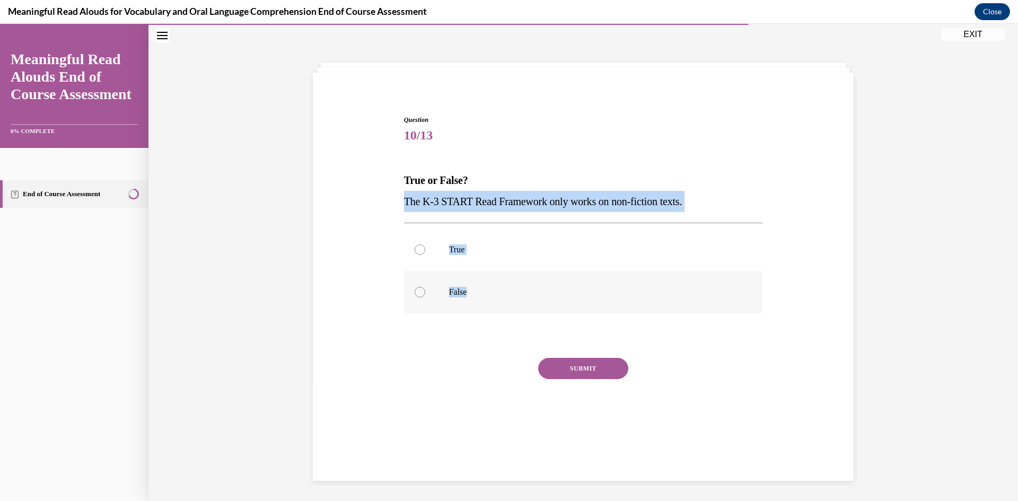
drag, startPoint x: 402, startPoint y: 200, endPoint x: 484, endPoint y: 313, distance: 139.7
click at [484, 313] on div "Question 10/13 True or False? The K-3 START Read Framework only works on non-fi…" at bounding box center [583, 280] width 359 height 330
copy div "The K-3 START Read Framework only works on non-fiction texts. True False"
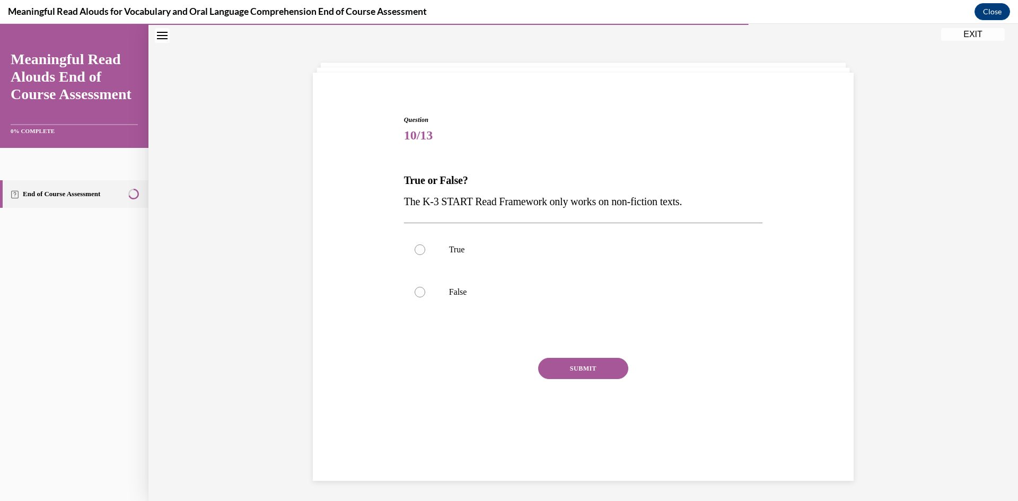
click at [261, 297] on div "Question 10/13 True or False? The K-3 START Read Framework only works on non-fi…" at bounding box center [584, 263] width 870 height 477
click at [472, 299] on label "False" at bounding box center [583, 292] width 359 height 42
click at [425, 298] on input "False" at bounding box center [420, 292] width 11 height 11
radio input "true"
click at [561, 368] on button "SUBMIT" at bounding box center [583, 368] width 90 height 21
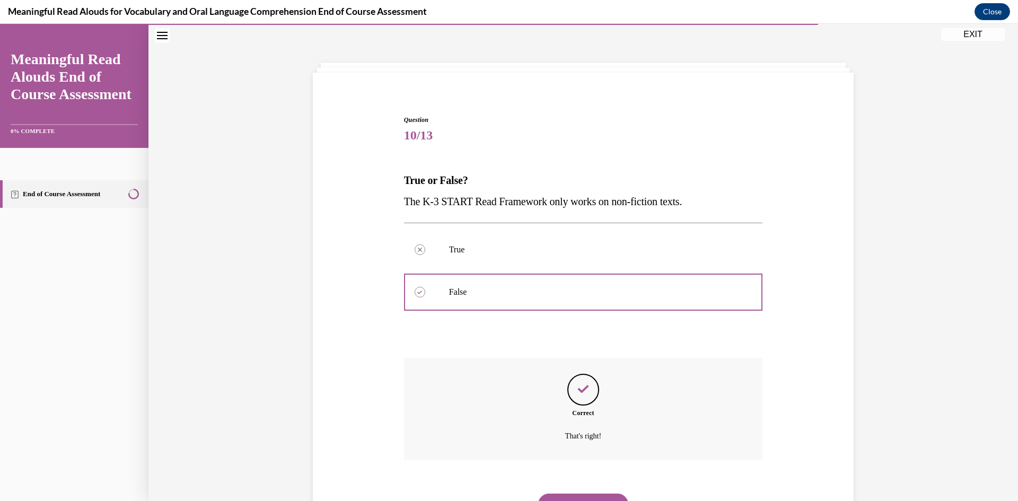
scroll to position [83, 0]
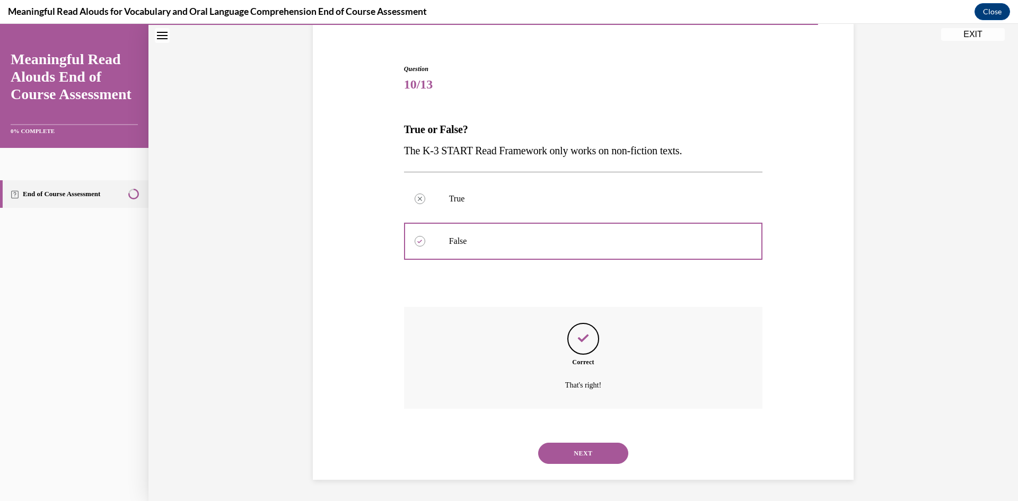
click at [572, 448] on button "NEXT" at bounding box center [583, 453] width 90 height 21
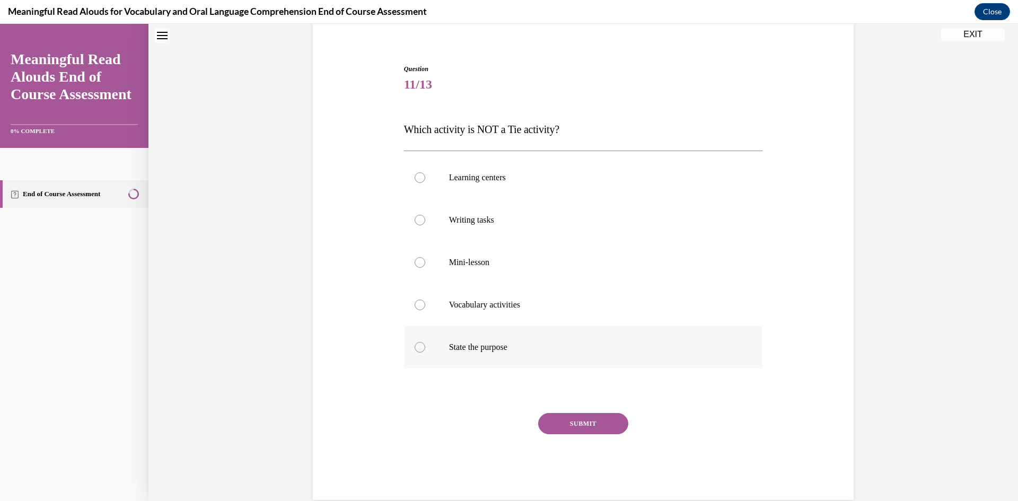
scroll to position [32, 0]
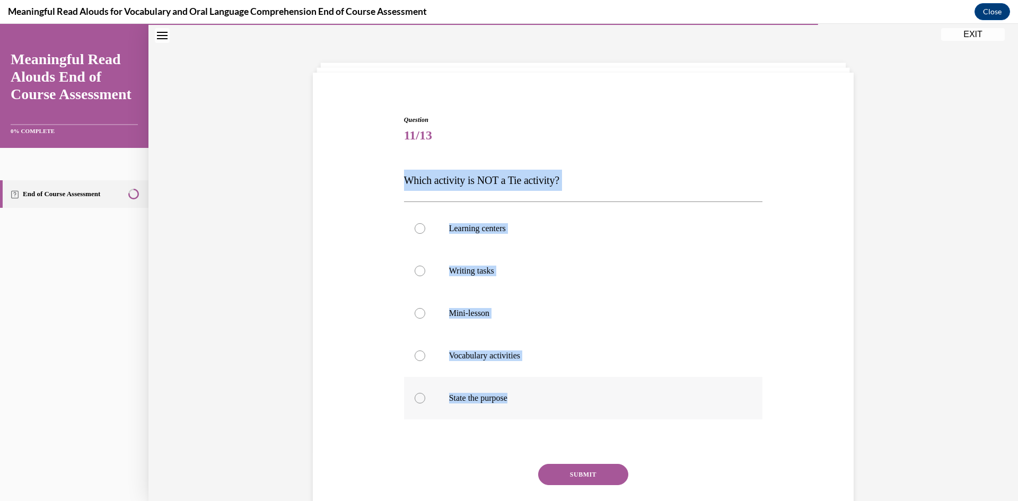
drag, startPoint x: 400, startPoint y: 181, endPoint x: 520, endPoint y: 393, distance: 243.4
click at [520, 393] on div "Question 11/13 Which activity is NOT a Tie activity? Learning centers Writing t…" at bounding box center [583, 333] width 359 height 436
copy div "Which activity is NOT a Tie activity? Learning centers Writing tasks Mini-lesso…"
click at [305, 361] on div "Question 11/13 Which activity is NOT a Tie activity? Learning centers Writing t…" at bounding box center [584, 298] width 870 height 547
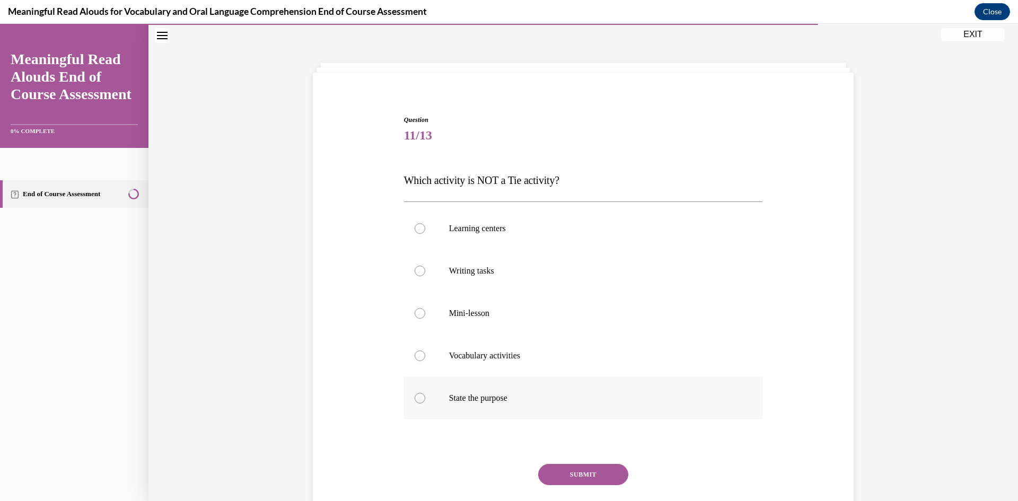
click at [506, 393] on label "State the purpose" at bounding box center [583, 398] width 359 height 42
click at [425, 393] on input "State the purpose" at bounding box center [420, 398] width 11 height 11
radio input "true"
click at [576, 476] on button "SUBMIT" at bounding box center [583, 474] width 90 height 21
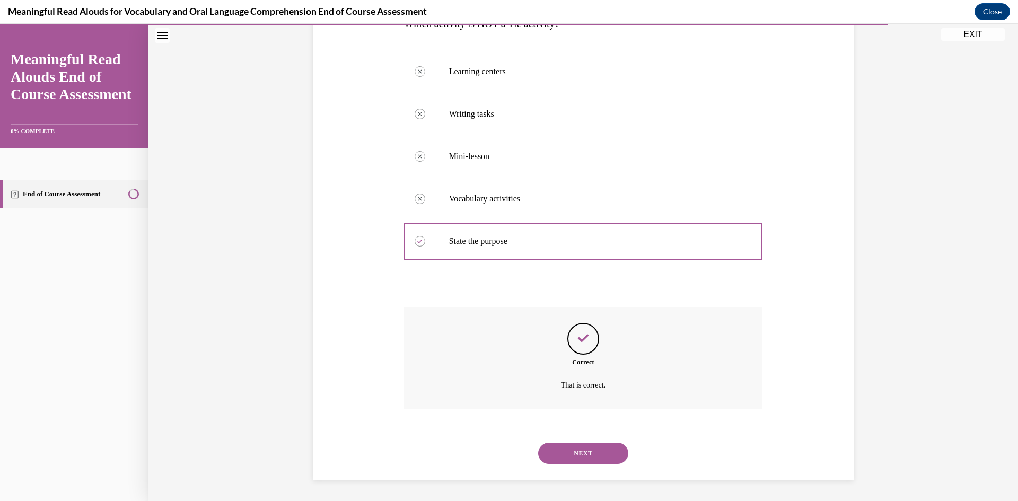
click at [586, 457] on button "NEXT" at bounding box center [583, 453] width 90 height 21
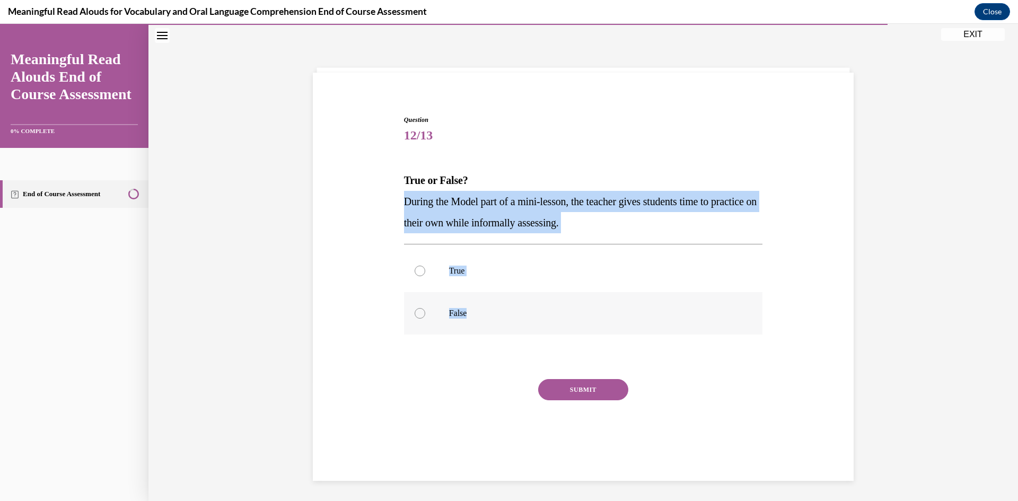
drag, startPoint x: 401, startPoint y: 197, endPoint x: 481, endPoint y: 315, distance: 142.4
click at [481, 315] on div "Question 12/13 True or False? During the Model part of a mini-lesson, the teach…" at bounding box center [583, 290] width 359 height 351
drag, startPoint x: 397, startPoint y: 201, endPoint x: 469, endPoint y: 334, distance: 152.1
click at [475, 331] on div "Question 12/13 True or False? During the Model part of a mini-lesson, the teach…" at bounding box center [583, 274] width 546 height 383
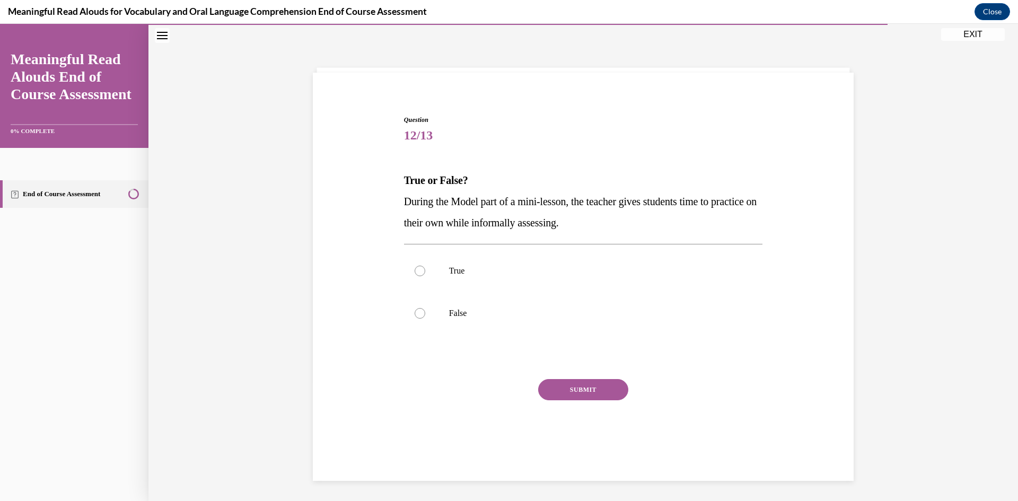
drag, startPoint x: 267, startPoint y: 338, endPoint x: 328, endPoint y: 297, distance: 73.7
click at [268, 336] on div "Question 12/13 True or False? During the Model part of a mini-lesson, the teach…" at bounding box center [584, 263] width 870 height 477
click at [498, 315] on p "False" at bounding box center [592, 313] width 287 height 11
click at [425, 315] on input "False" at bounding box center [420, 313] width 11 height 11
radio input "true"
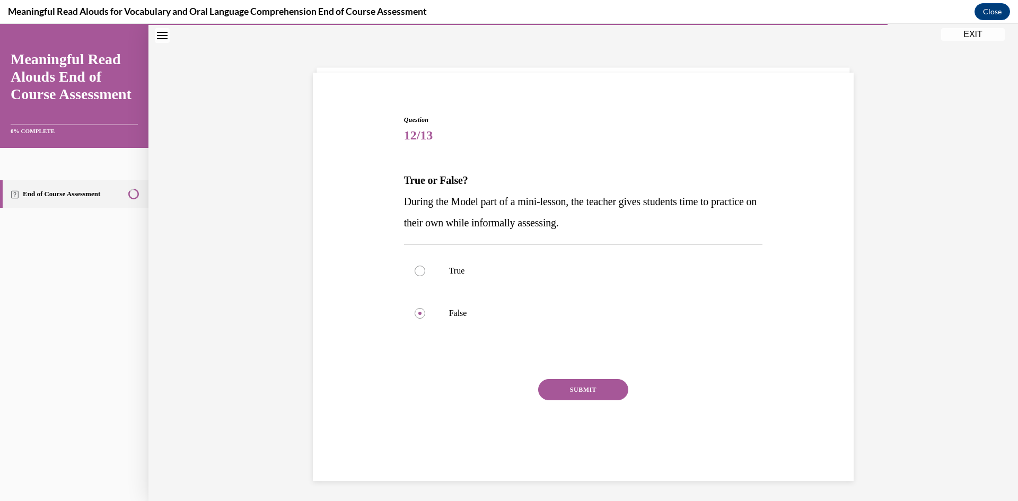
click at [559, 385] on button "SUBMIT" at bounding box center [583, 389] width 90 height 21
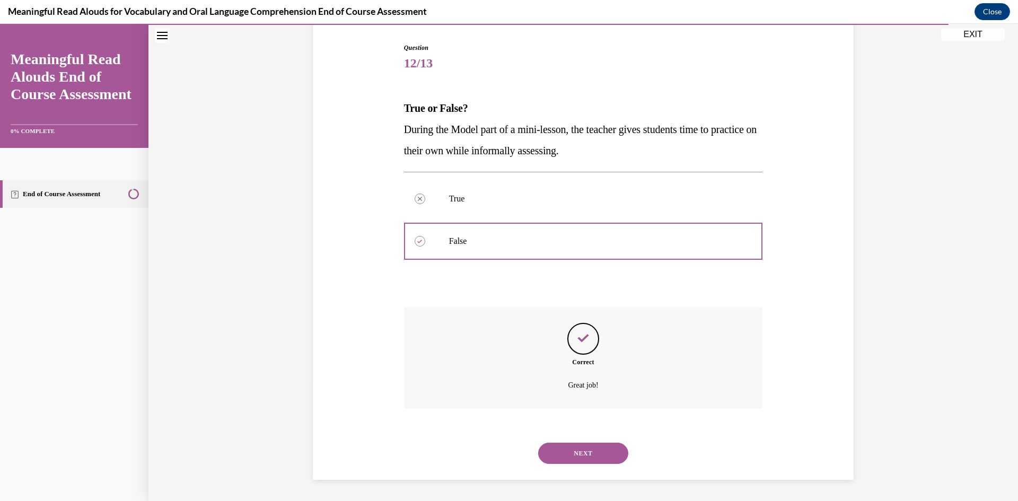
click at [600, 449] on button "NEXT" at bounding box center [583, 453] width 90 height 21
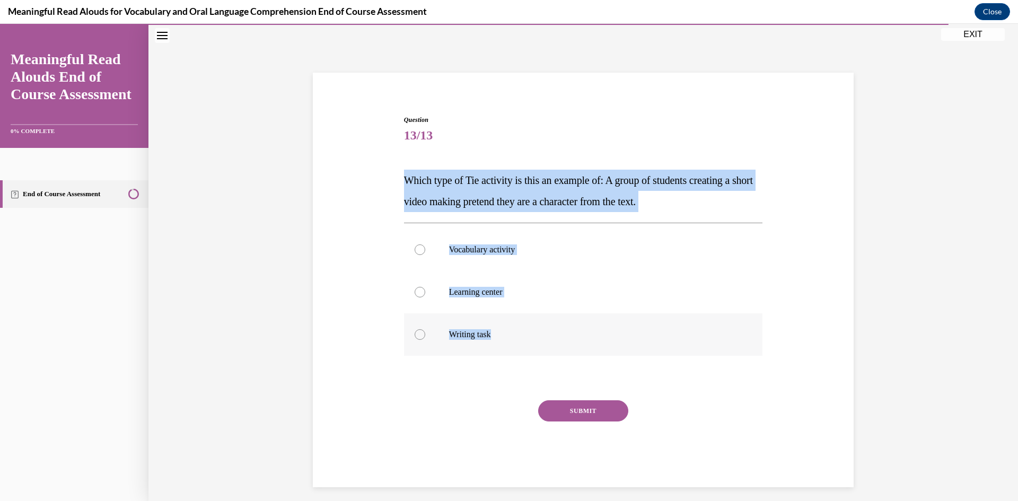
drag, startPoint x: 401, startPoint y: 179, endPoint x: 502, endPoint y: 338, distance: 188.8
click at [502, 338] on div "Question 13/13 Which type of Tie activity is this an example of: A group of stu…" at bounding box center [583, 301] width 359 height 372
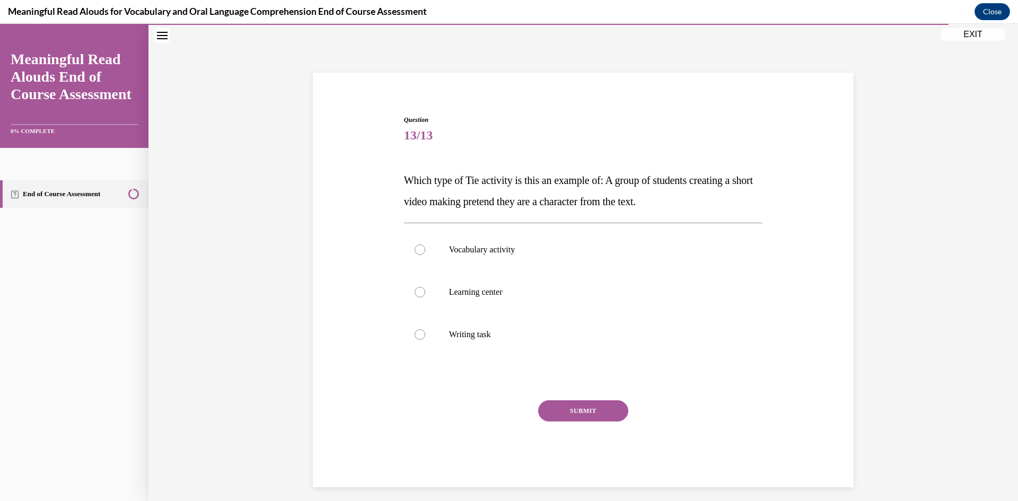
drag, startPoint x: 235, startPoint y: 351, endPoint x: 326, endPoint y: 255, distance: 132.1
click at [238, 343] on div "Question 13/13 Which type of Tie activity is this an example of: A group of stu…" at bounding box center [584, 267] width 870 height 484
drag, startPoint x: 484, startPoint y: 282, endPoint x: 529, endPoint y: 355, distance: 86.3
click at [484, 282] on label "Learning center" at bounding box center [583, 292] width 359 height 42
click at [425, 287] on input "Learning center" at bounding box center [420, 292] width 11 height 11
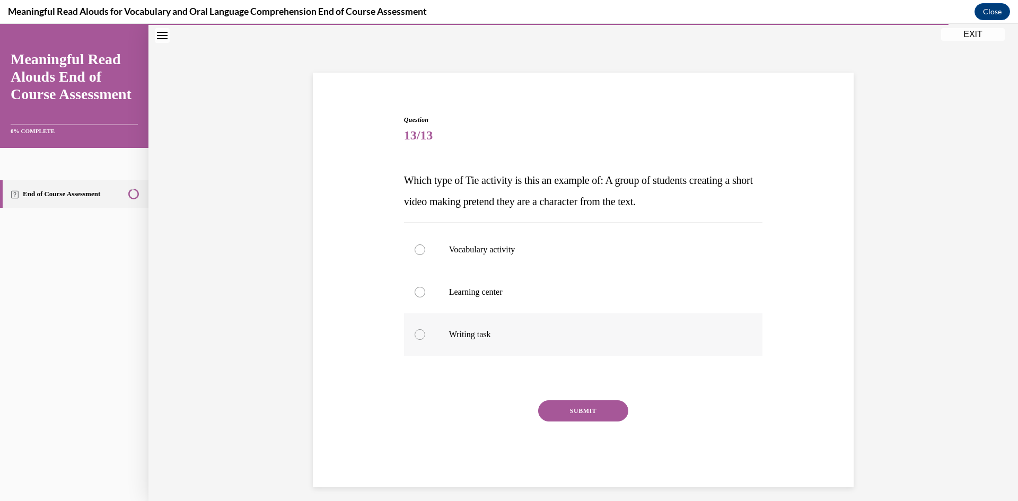
radio input "true"
click at [557, 404] on button "SUBMIT" at bounding box center [583, 410] width 90 height 21
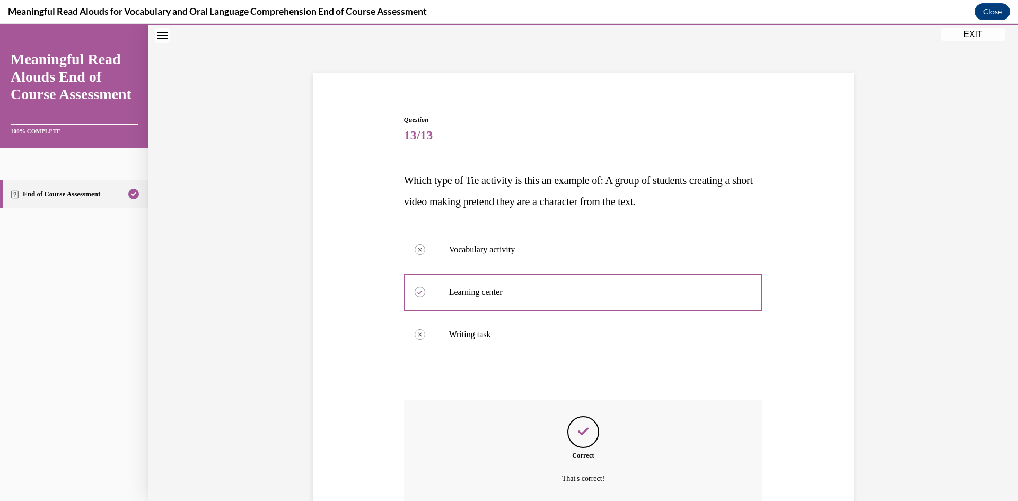
scroll to position [126, 0]
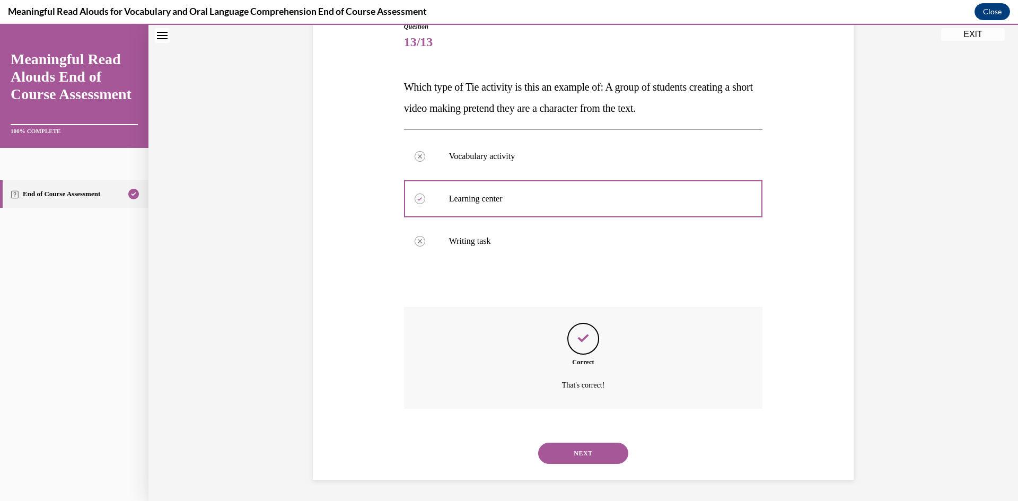
click at [589, 460] on button "NEXT" at bounding box center [583, 453] width 90 height 21
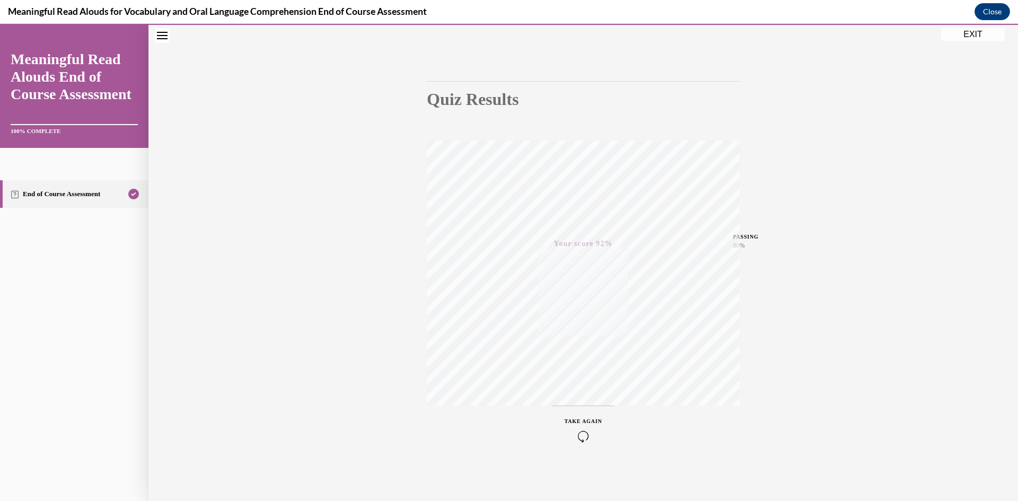
scroll to position [0, 0]
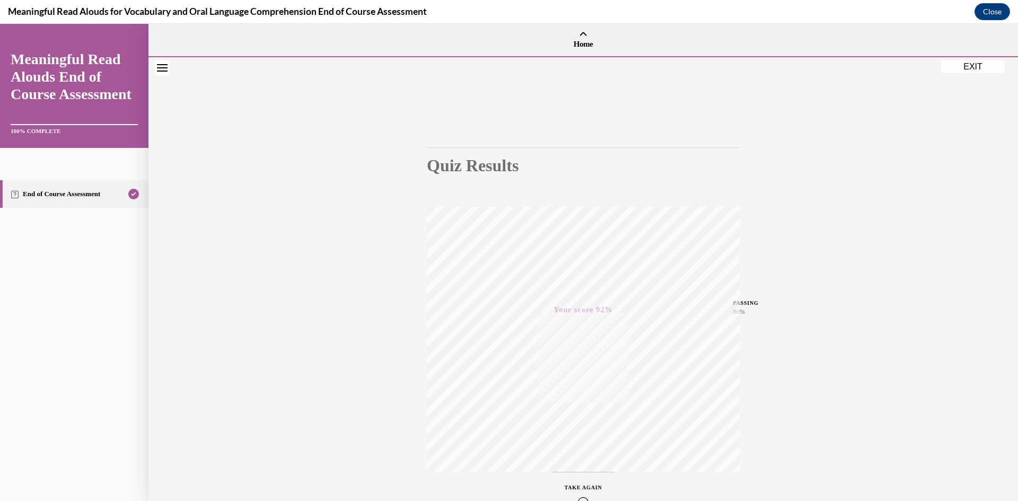
click at [949, 65] on button "EXIT" at bounding box center [974, 66] width 64 height 13
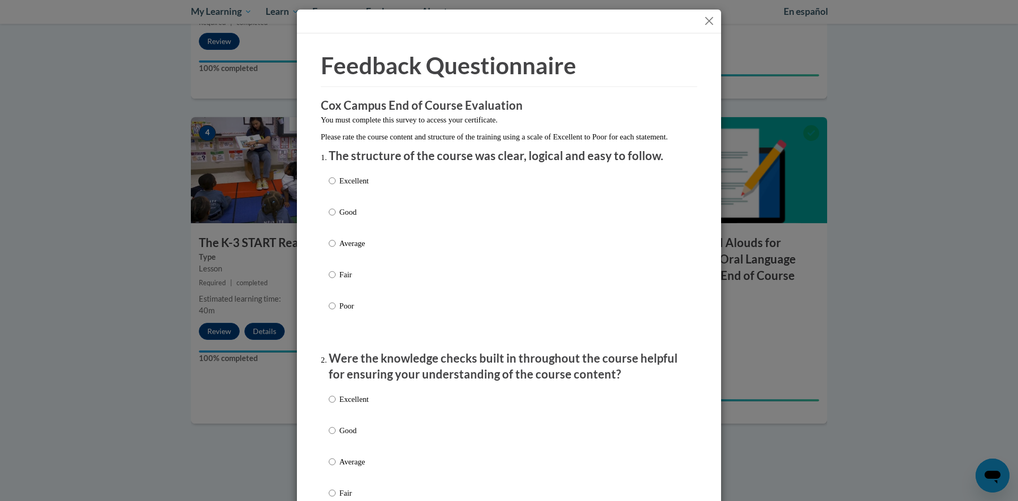
click at [351, 218] on p "Good" at bounding box center [353, 212] width 29 height 12
click at [336, 218] on input "Good" at bounding box center [332, 212] width 7 height 12
radio input "true"
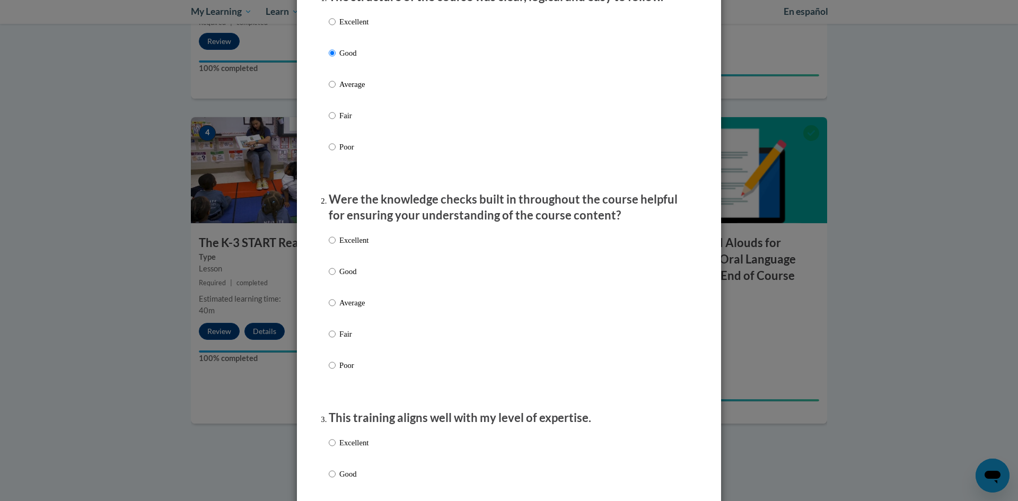
click at [349, 309] on p "Average" at bounding box center [353, 303] width 29 height 12
click at [336, 309] on input "Average" at bounding box center [332, 303] width 7 height 12
radio input "true"
click at [350, 263] on label "Excellent" at bounding box center [349, 248] width 40 height 29
click at [336, 246] on input "Excellent" at bounding box center [332, 240] width 7 height 12
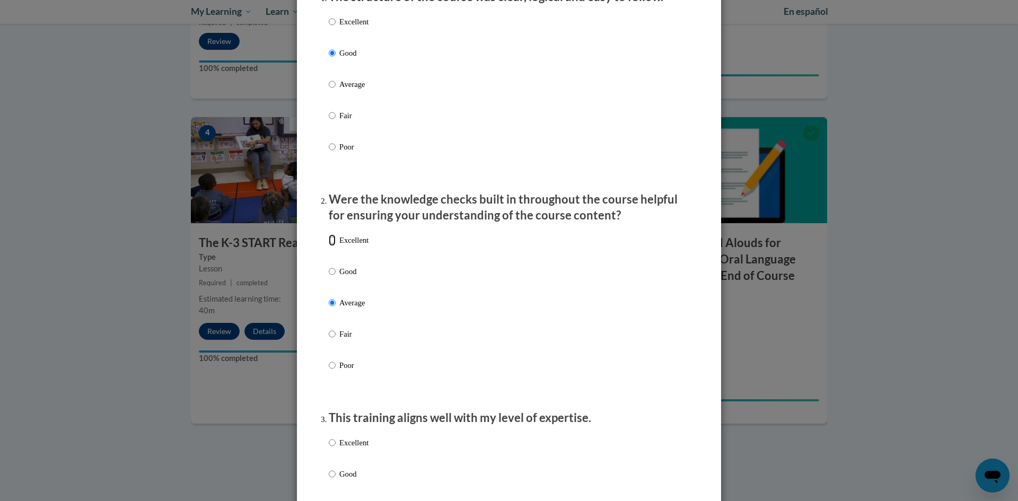
radio input "true"
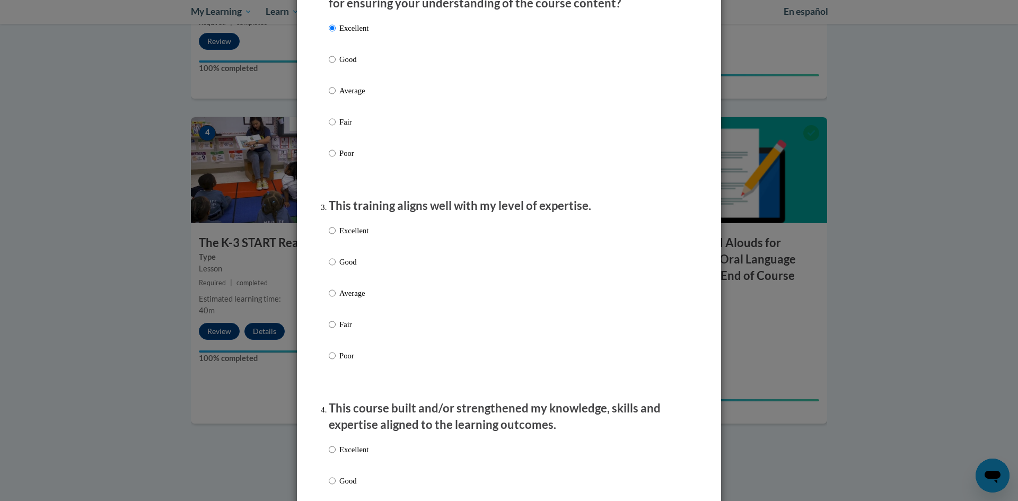
click at [358, 237] on p "Excellent" at bounding box center [353, 231] width 29 height 12
click at [336, 237] on input "Excellent" at bounding box center [332, 231] width 7 height 12
radio input "true"
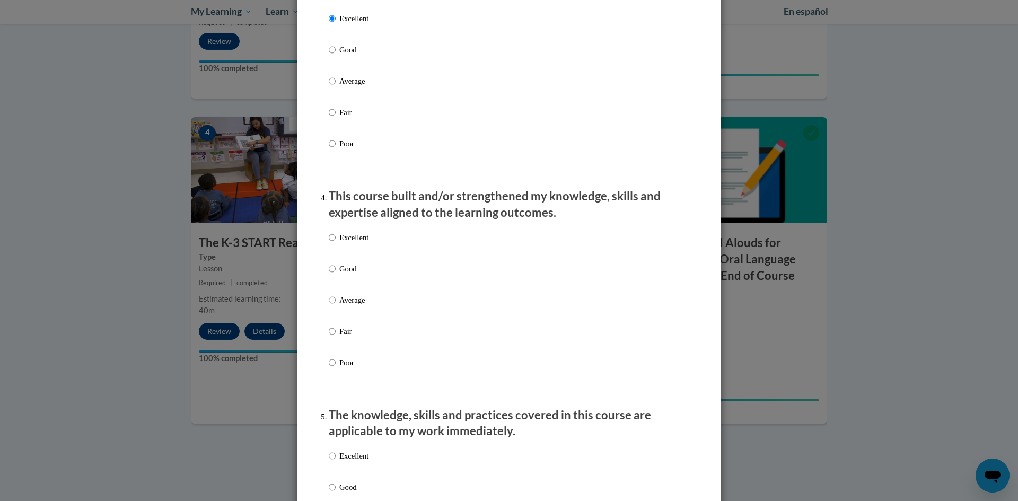
click at [363, 260] on label "Excellent" at bounding box center [349, 246] width 40 height 29
click at [336, 243] on input "Excellent" at bounding box center [332, 238] width 7 height 12
radio input "true"
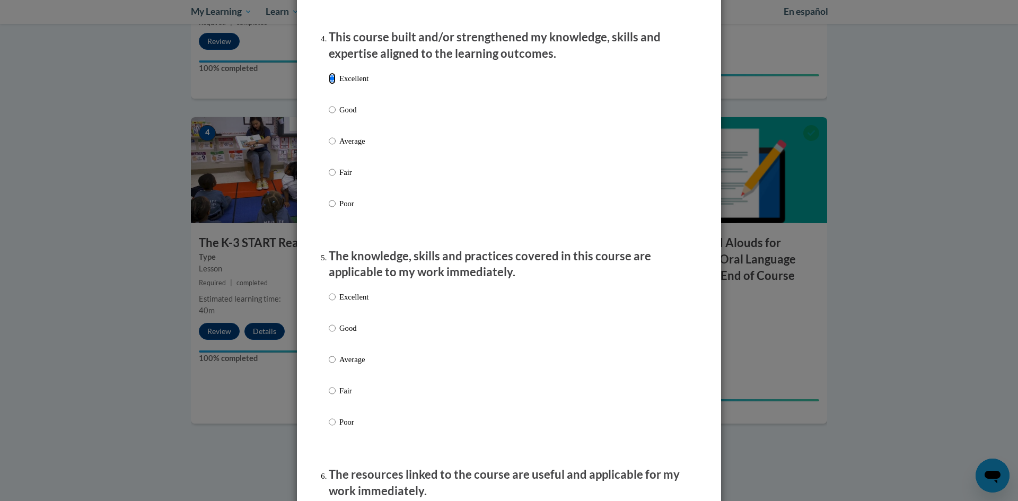
scroll to position [796, 0]
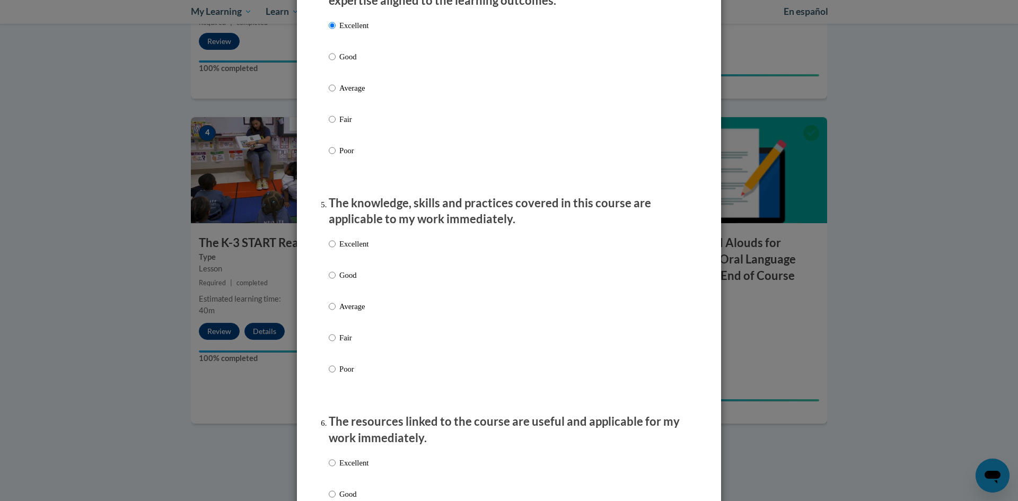
click at [361, 267] on label "Excellent" at bounding box center [349, 252] width 40 height 29
click at [336, 250] on input "Excellent" at bounding box center [332, 244] width 7 height 12
radio input "true"
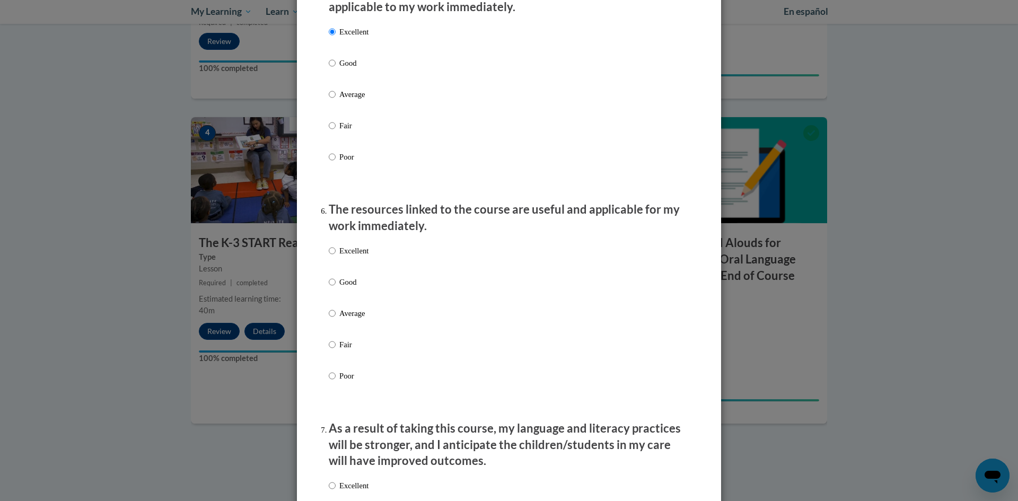
click at [353, 288] on p "Good" at bounding box center [353, 282] width 29 height 12
click at [336, 288] on input "Good" at bounding box center [332, 282] width 7 height 12
radio input "true"
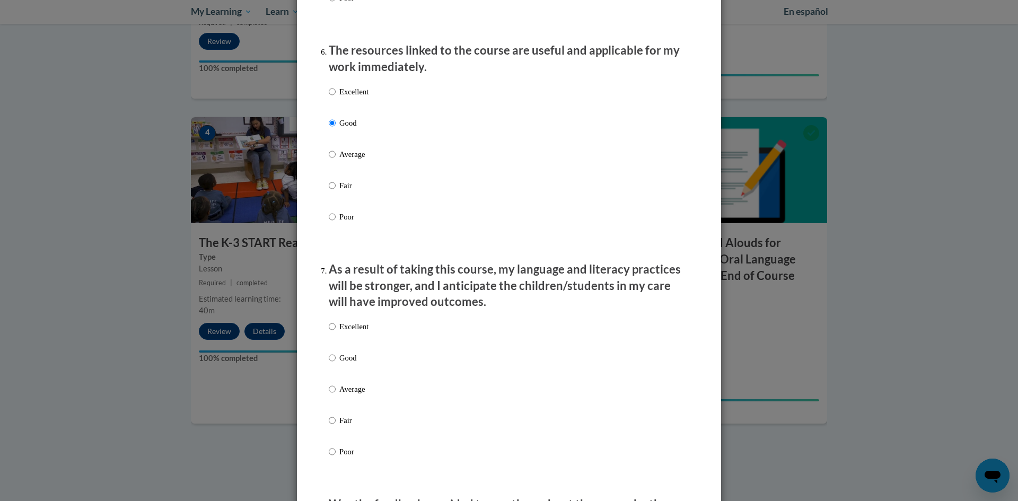
click at [358, 359] on div "Excellent Good Average Fair Poor" at bounding box center [349, 398] width 40 height 164
click at [363, 364] on p "Good" at bounding box center [353, 358] width 29 height 12
click at [336, 364] on input "Good" at bounding box center [332, 358] width 7 height 12
radio input "true"
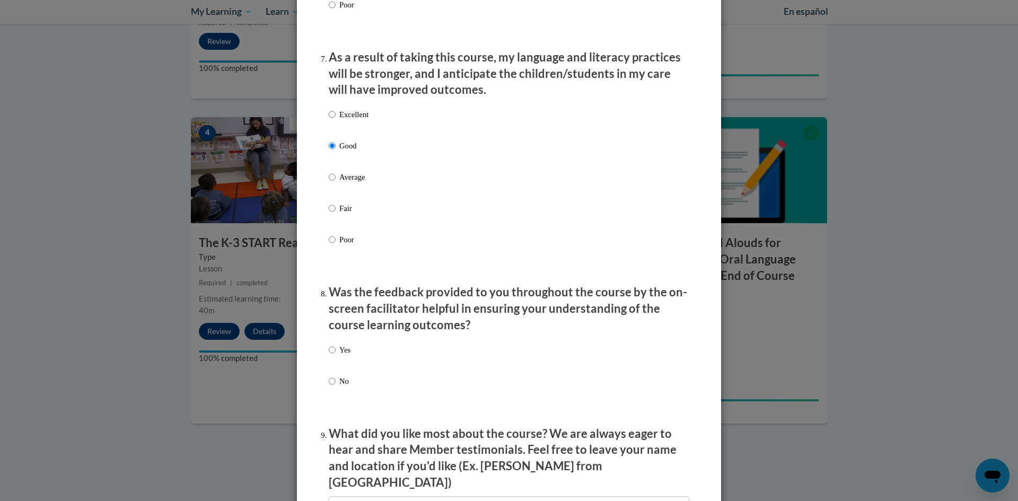
click at [355, 360] on div "Yes No" at bounding box center [509, 378] width 361 height 79
click at [350, 364] on div "Yes No" at bounding box center [509, 378] width 361 height 79
click at [339, 356] on p "Yes" at bounding box center [344, 350] width 11 height 12
click at [336, 356] on input "Yes" at bounding box center [332, 350] width 7 height 12
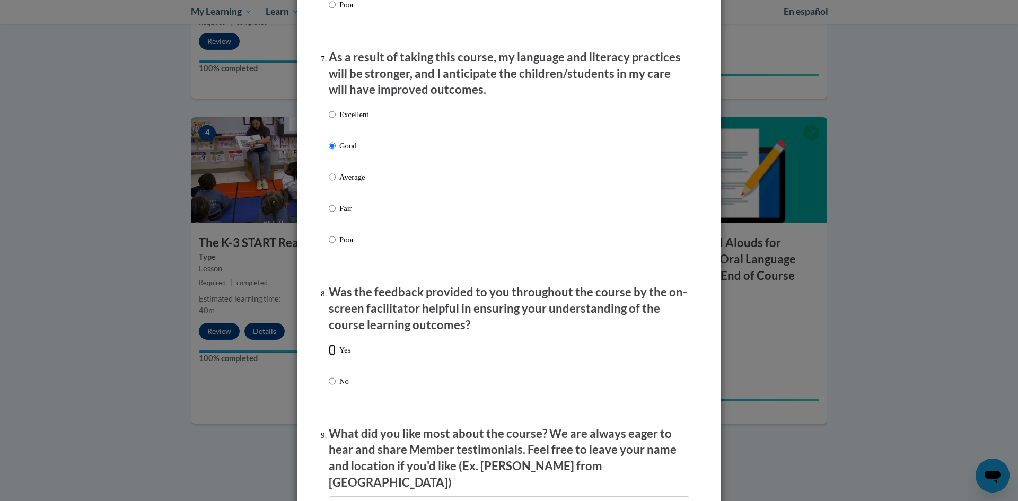
radio input "true"
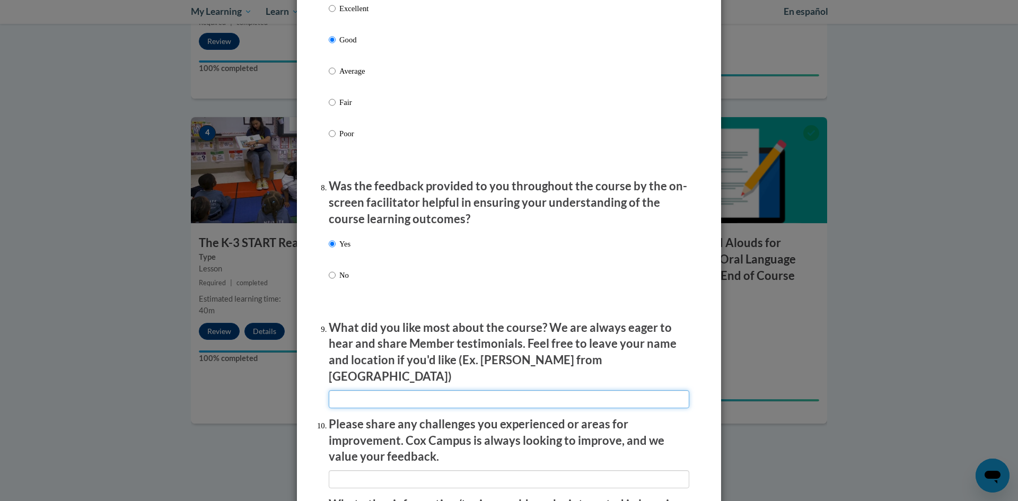
click at [385, 390] on input "textbox" at bounding box center [509, 399] width 361 height 18
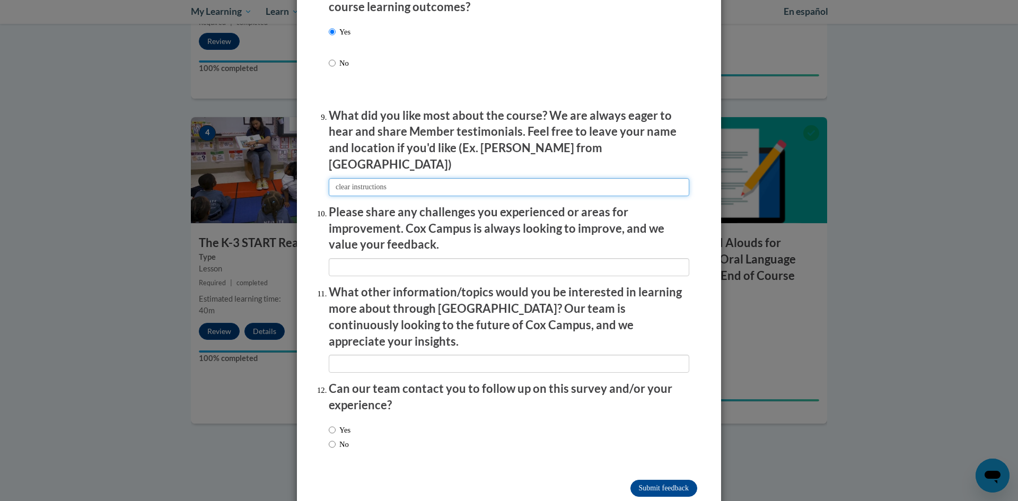
type input "clear instructions"
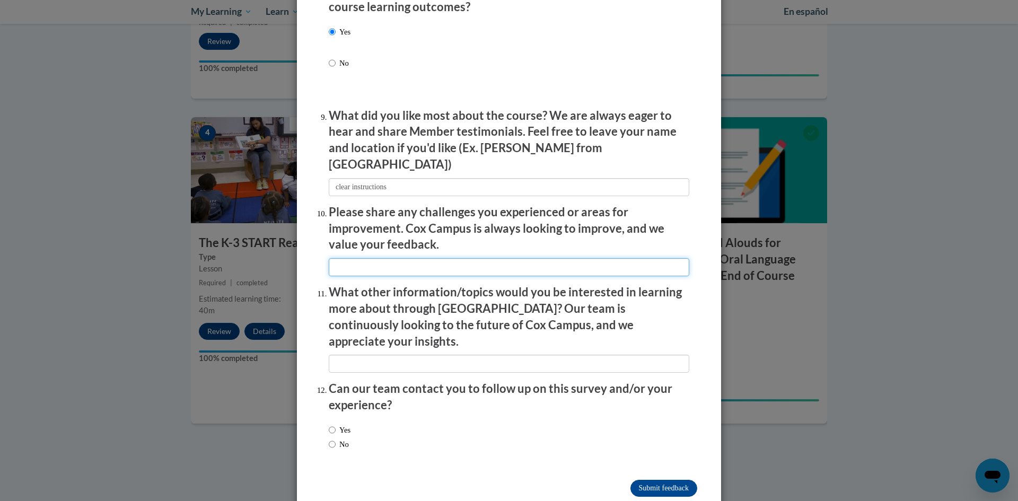
click at [432, 263] on input "textbox" at bounding box center [509, 267] width 361 height 18
type input "none"
click at [402, 355] on input "textbox" at bounding box center [509, 364] width 361 height 18
type input "none"
click at [330, 439] on input "No" at bounding box center [332, 445] width 7 height 12
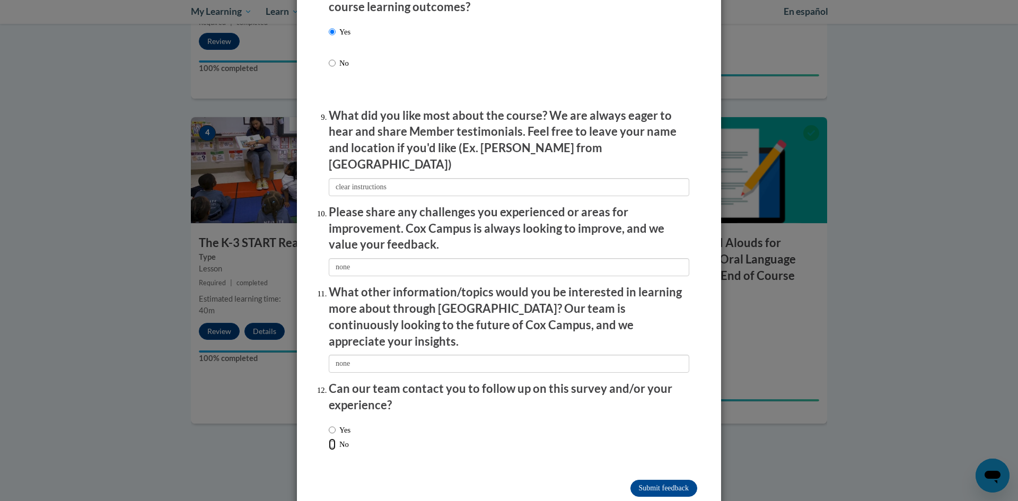
radio input "true"
click at [646, 480] on input "Submit feedback" at bounding box center [664, 488] width 67 height 17
